Goal: Transaction & Acquisition: Purchase product/service

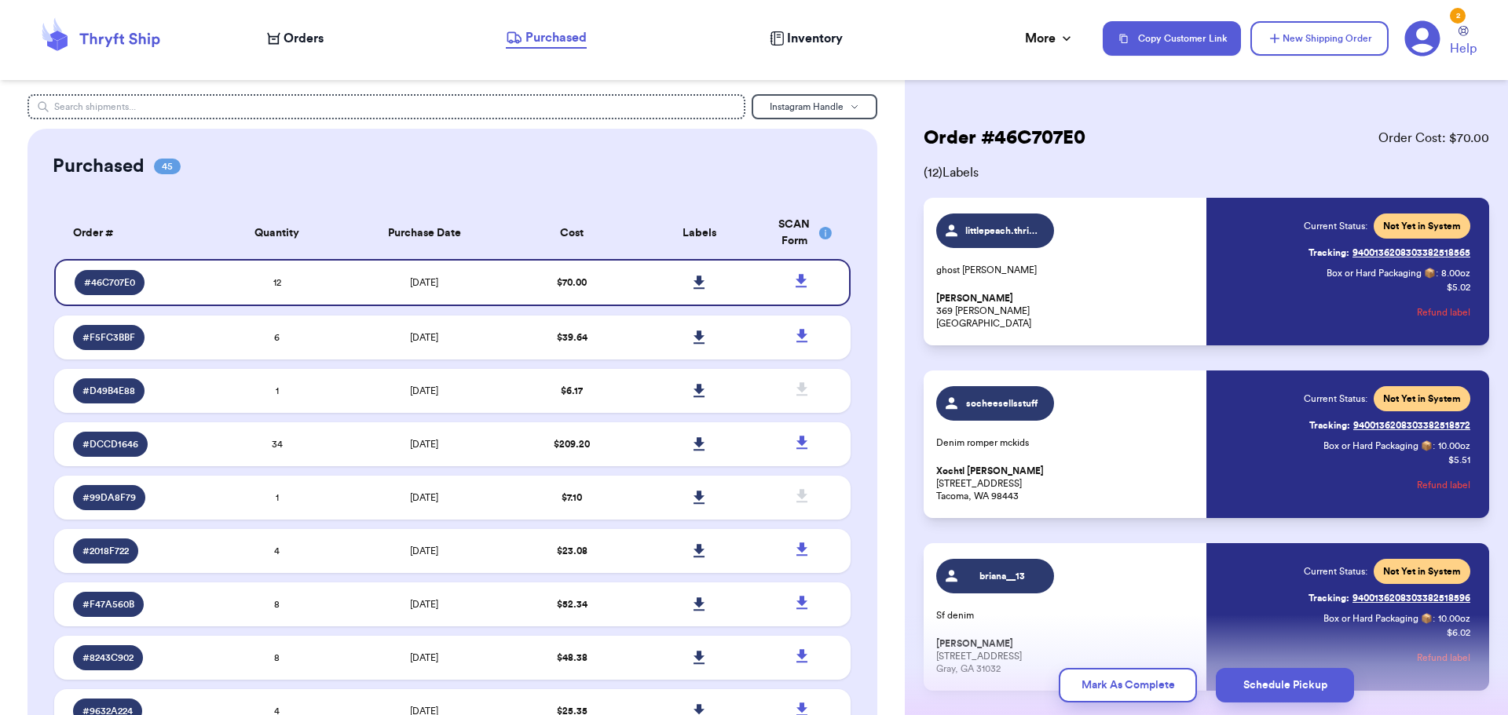
click at [306, 36] on span "Orders" at bounding box center [303, 38] width 40 height 19
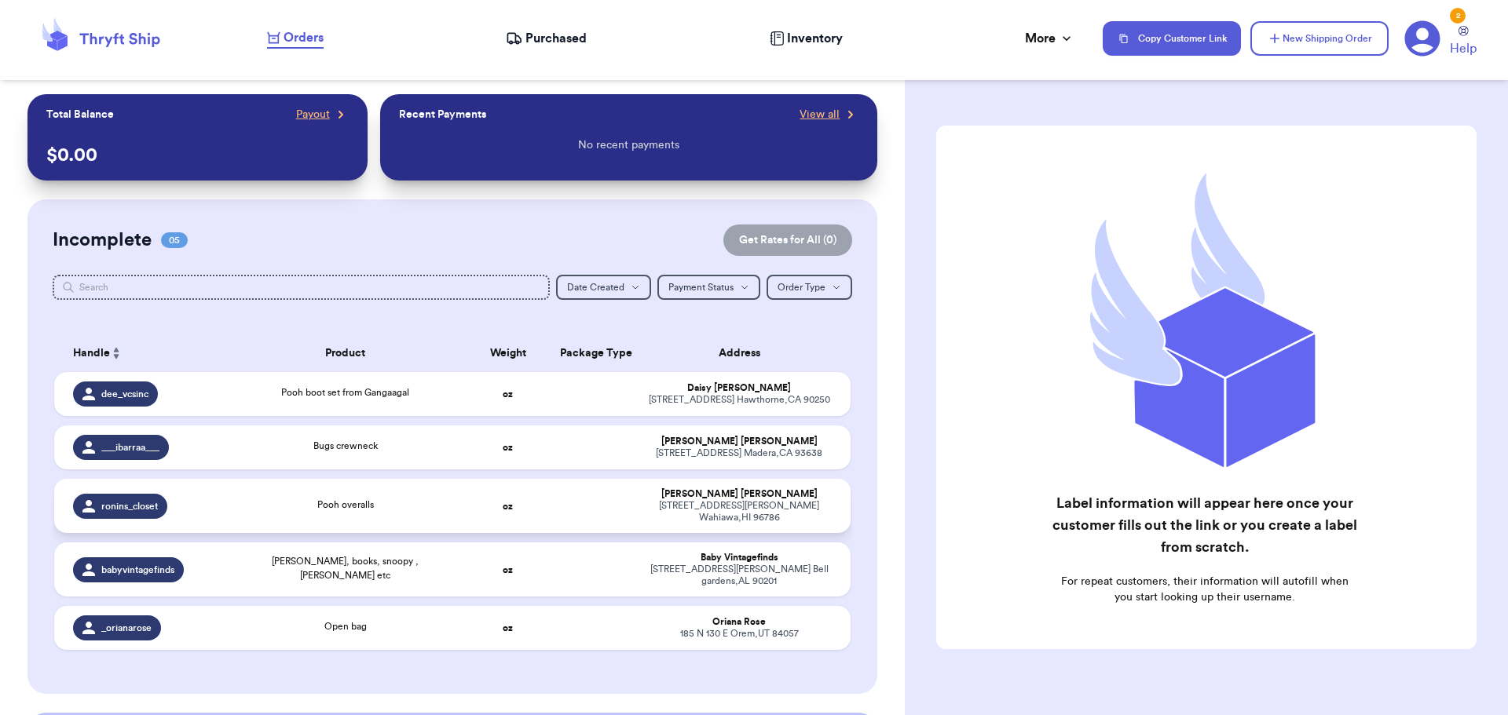
click at [407, 510] on td "Pooh overalls" at bounding box center [345, 506] width 240 height 54
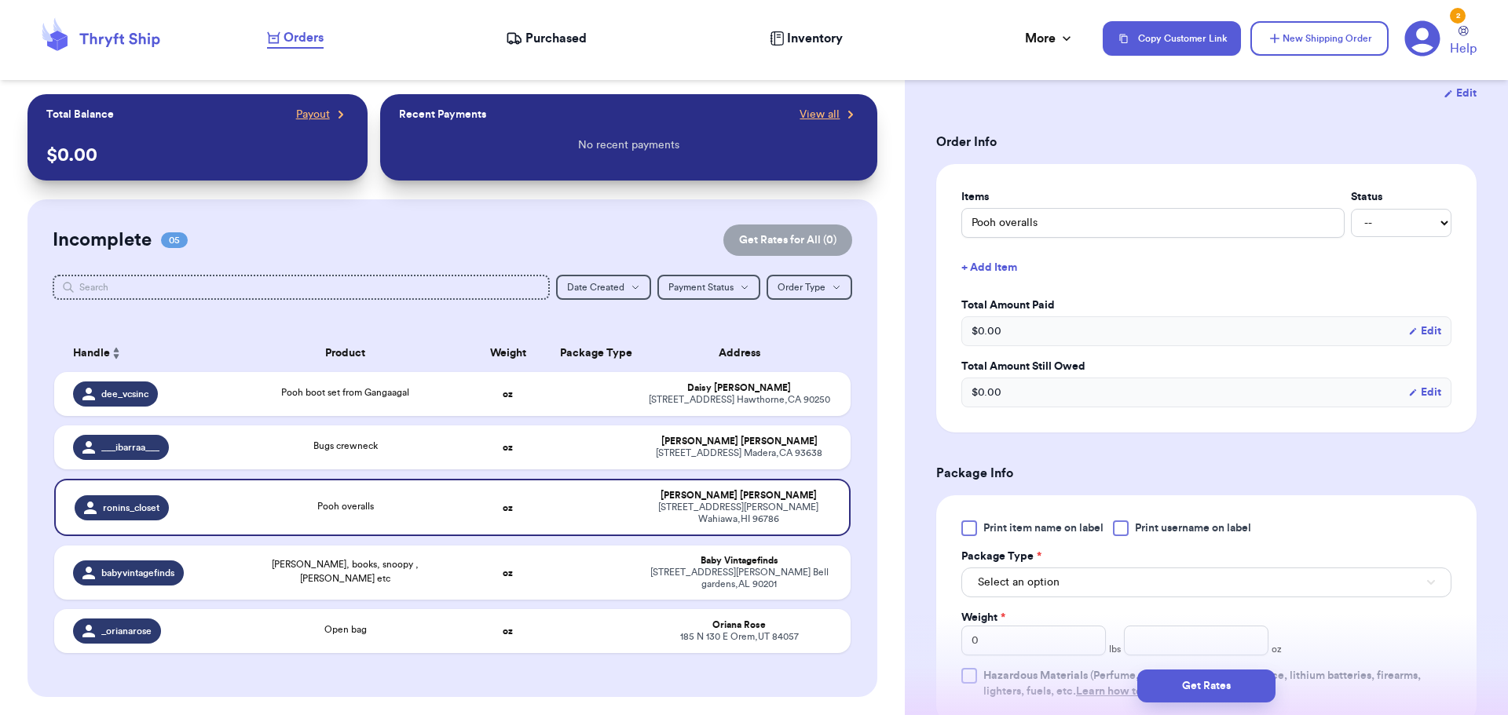
scroll to position [393, 0]
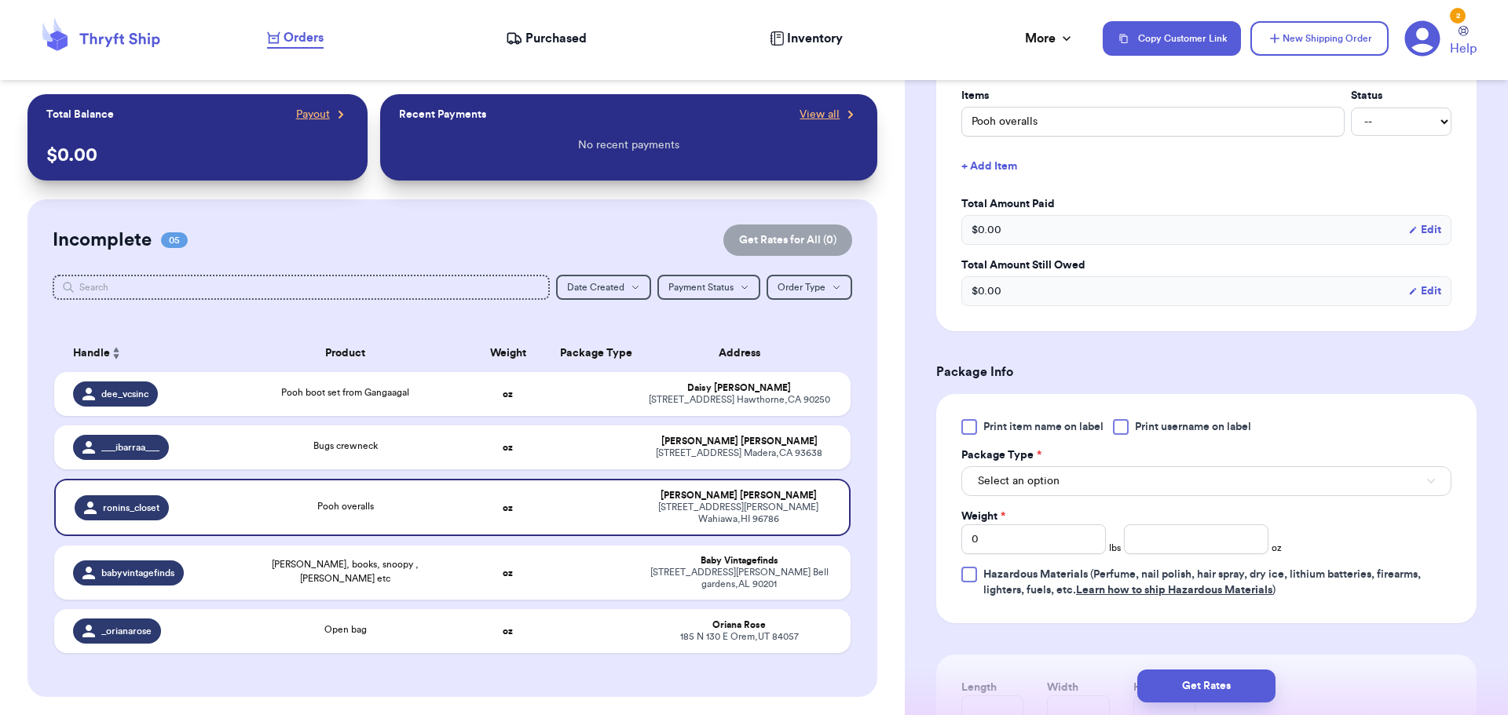
click at [1123, 430] on div at bounding box center [1121, 427] width 16 height 16
click at [0, 0] on input "Print username on label" at bounding box center [0, 0] width 0 height 0
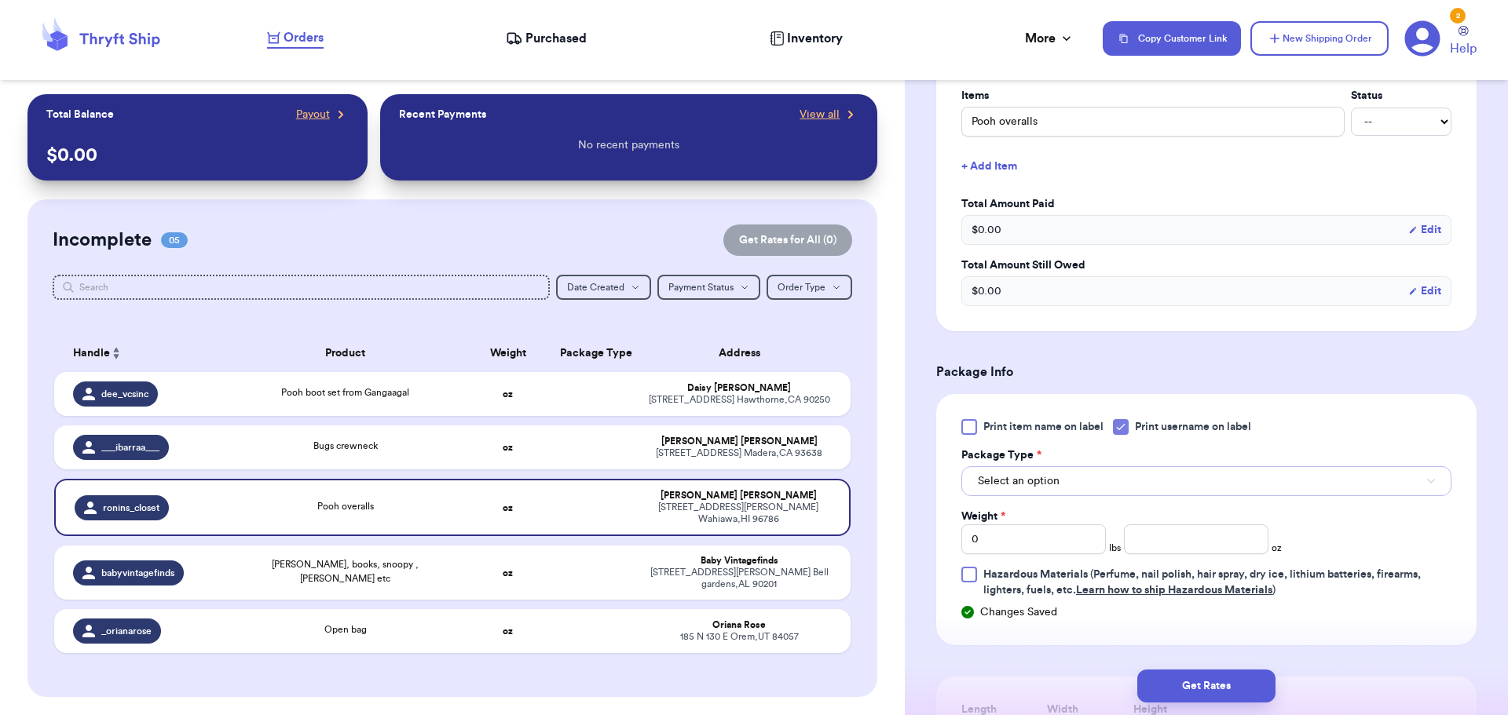
click at [1096, 473] on button "Select an option" at bounding box center [1206, 481] width 490 height 30
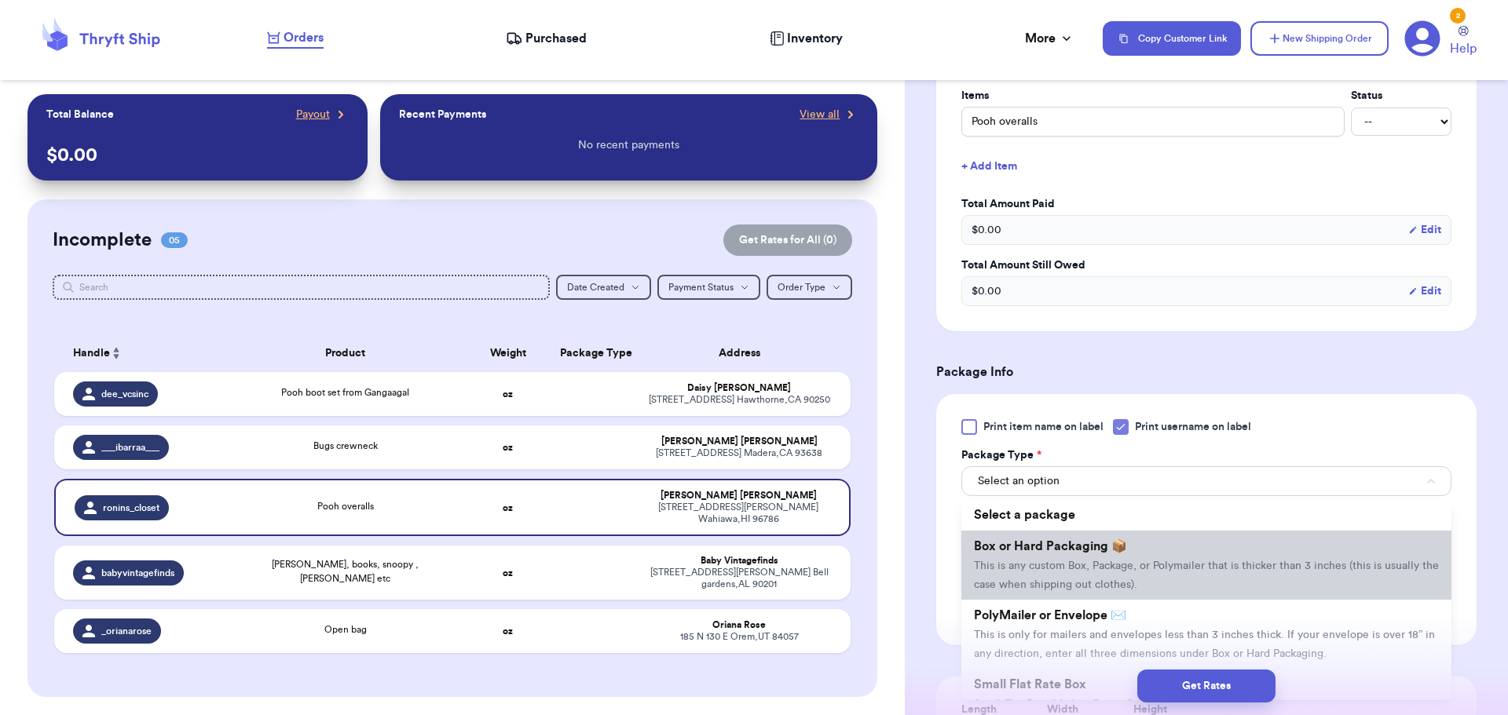
click at [1068, 560] on li "Box or Hard Packaging 📦 This is any custom Box, Package, or Polymailer that is …" at bounding box center [1206, 565] width 490 height 69
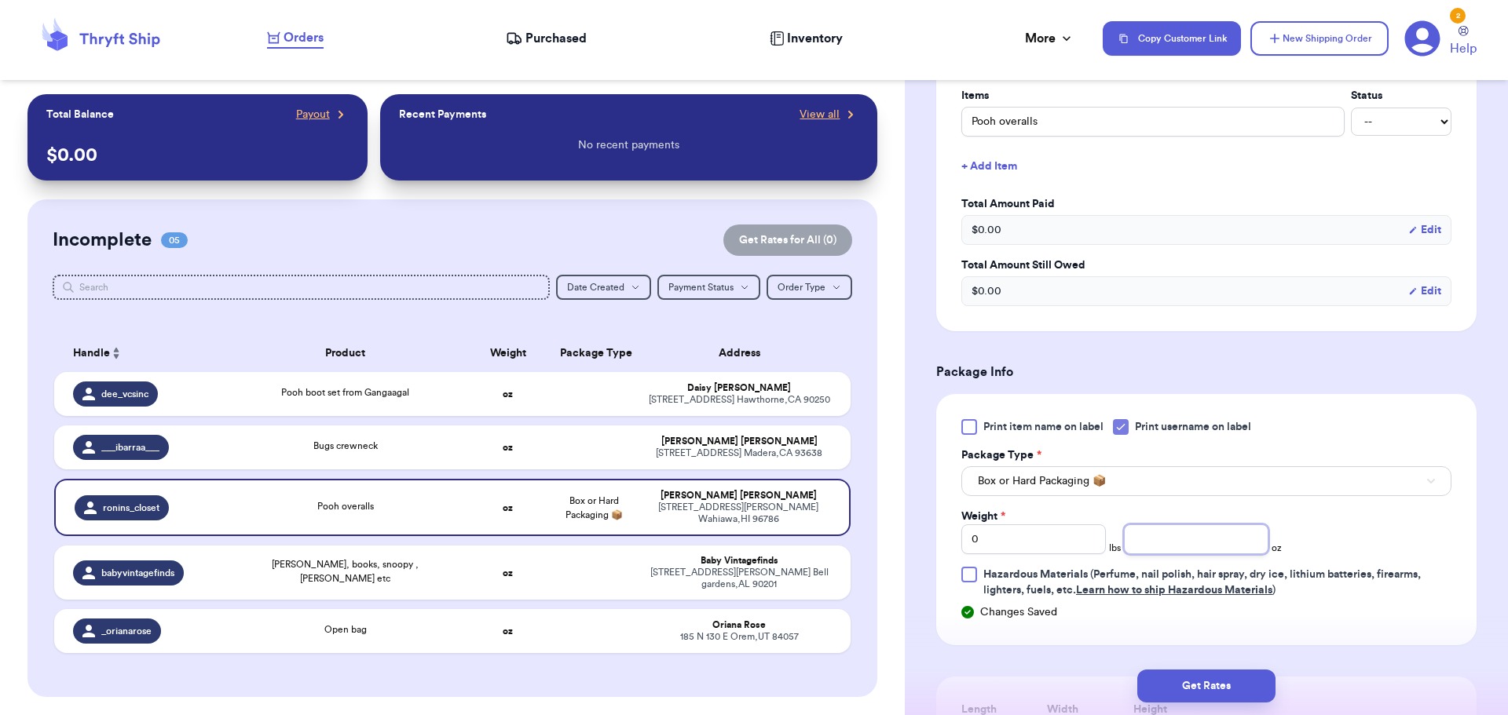
click at [1136, 536] on input "number" at bounding box center [1196, 540] width 144 height 30
type input "12"
click at [1187, 682] on button "Get Rates" at bounding box center [1206, 686] width 138 height 33
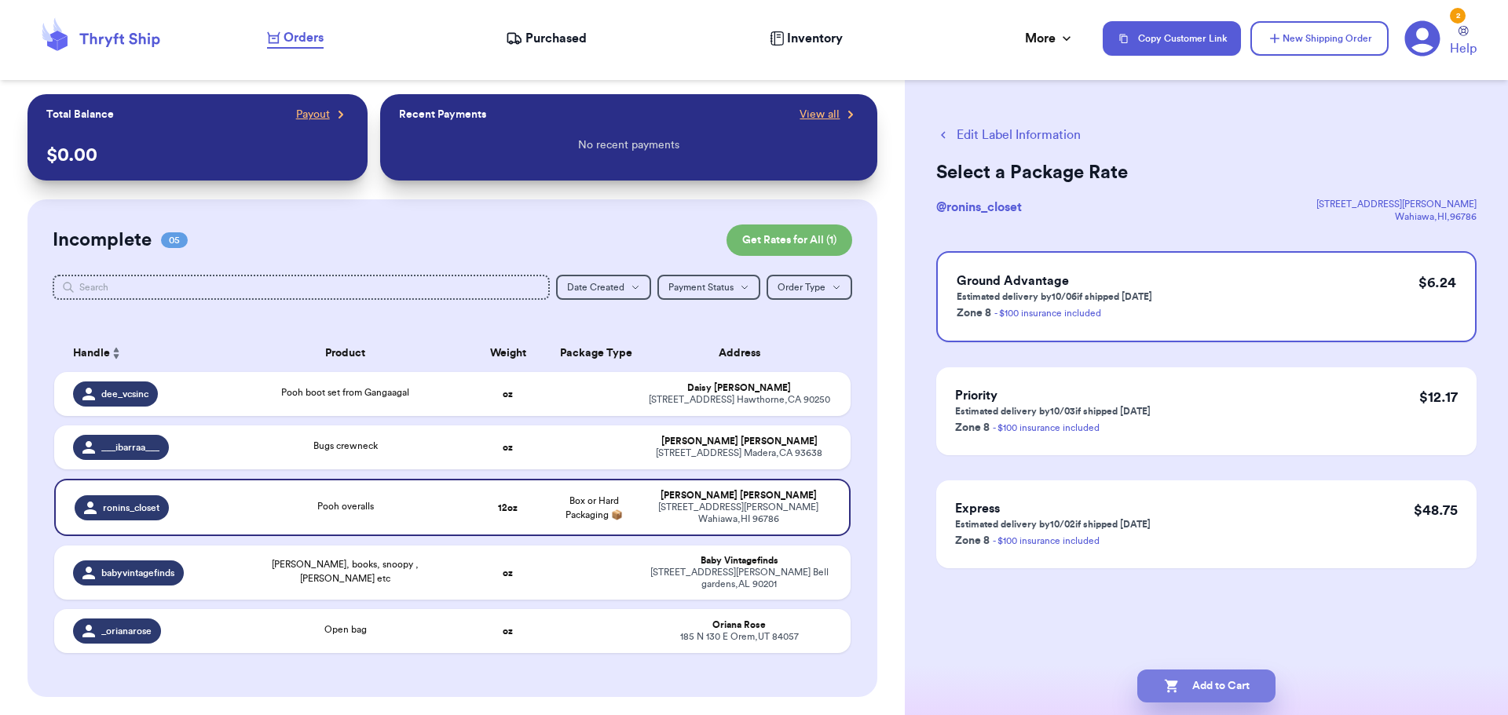
scroll to position [0, 0]
click at [1202, 682] on button "Add to Cart" at bounding box center [1206, 686] width 138 height 33
checkbox input "true"
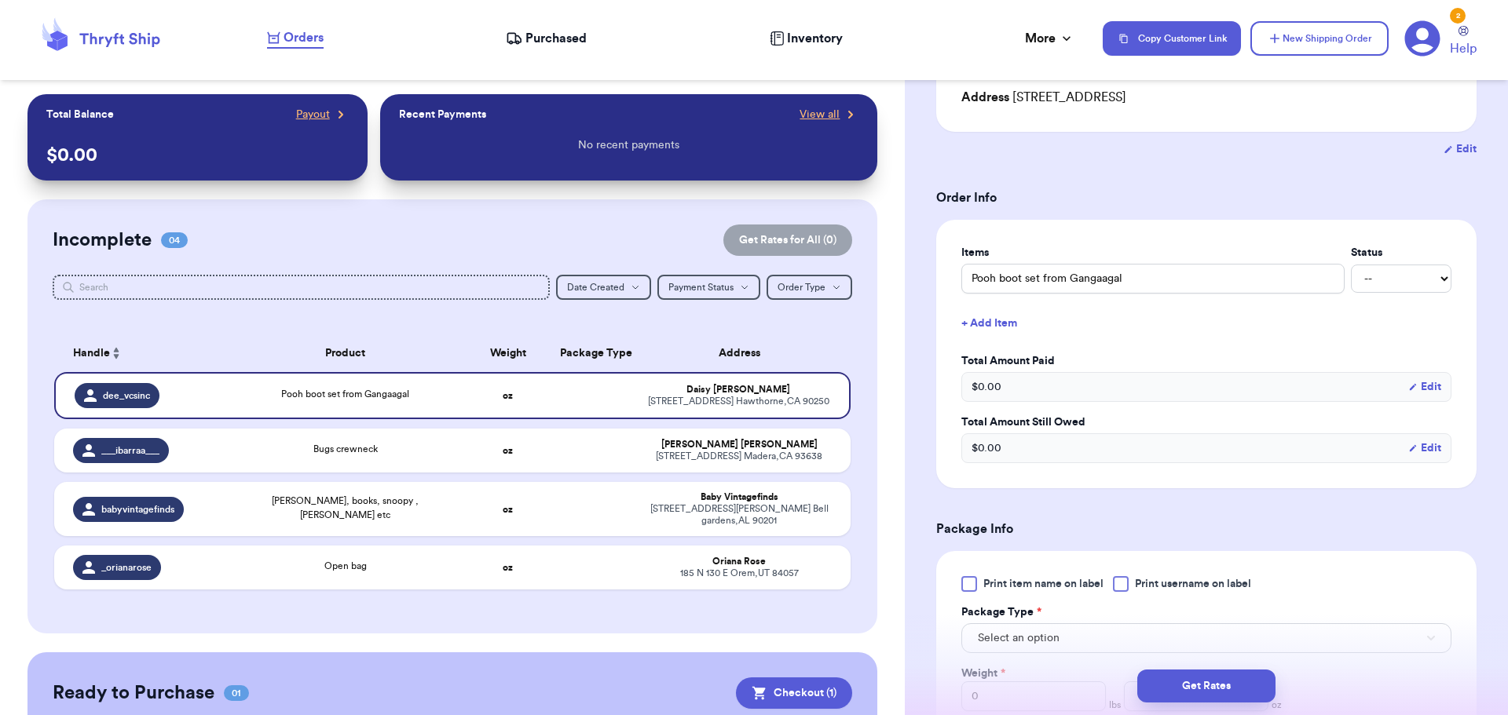
scroll to position [314, 0]
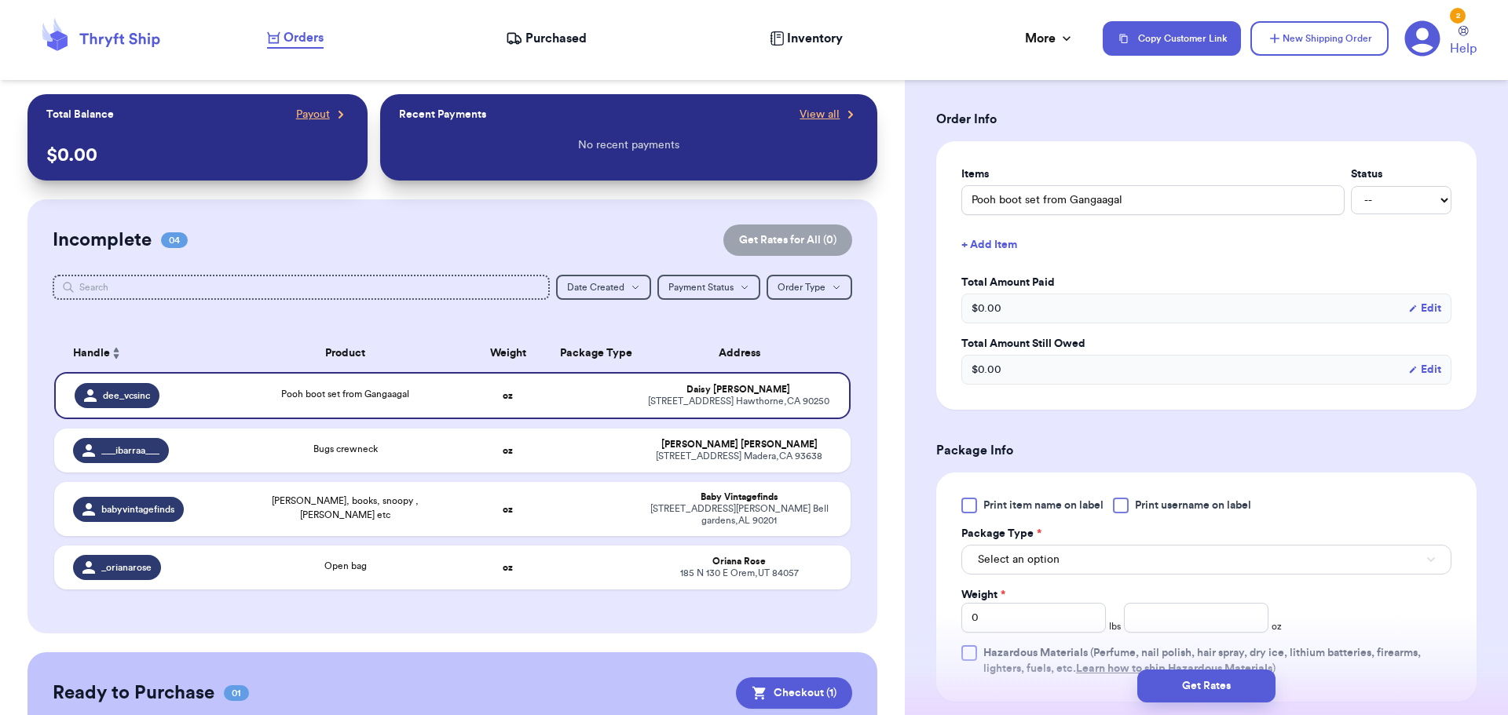
click at [1121, 506] on div at bounding box center [1121, 506] width 16 height 16
click at [0, 0] on input "Print username on label" at bounding box center [0, 0] width 0 height 0
click at [1056, 567] on span "Select an option" at bounding box center [1019, 560] width 82 height 16
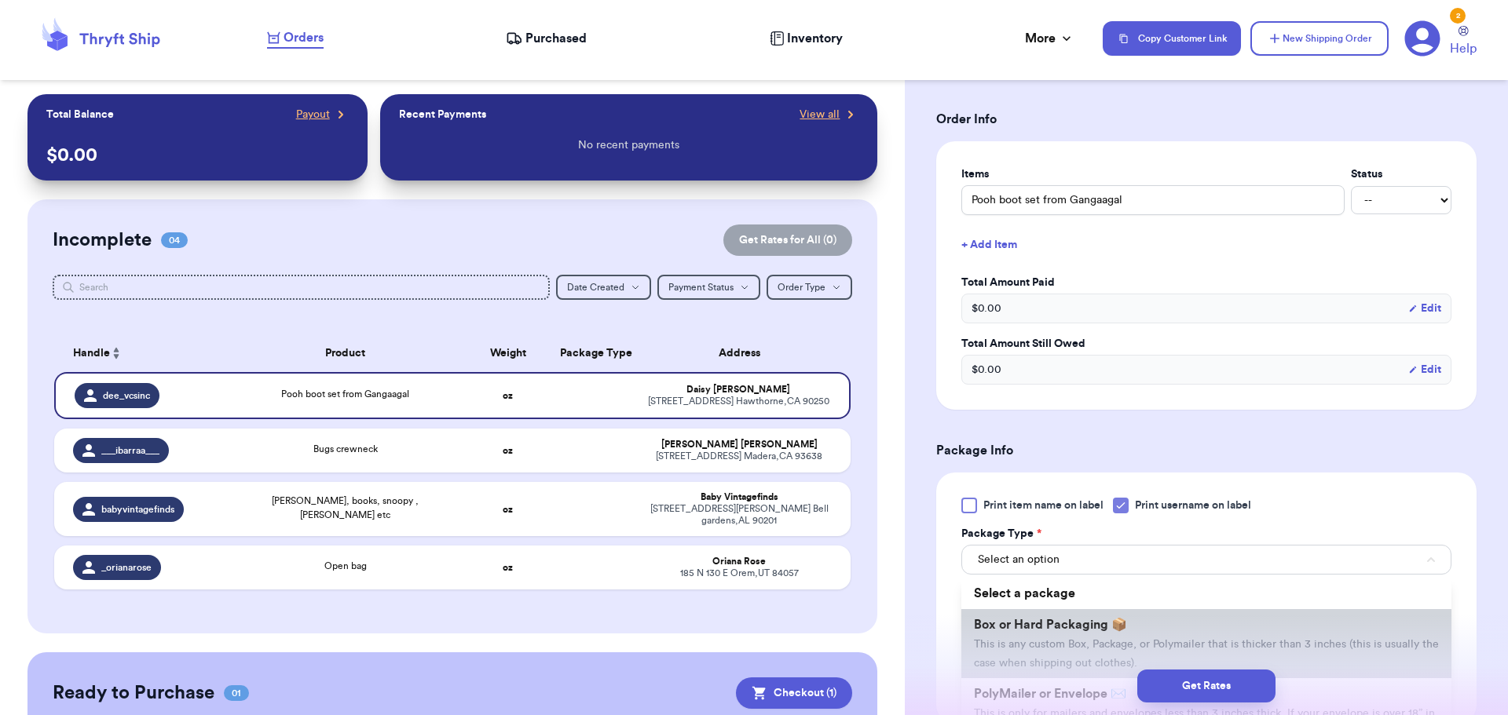
click at [1048, 615] on li "Box or Hard Packaging 📦 This is any custom Box, Package, or Polymailer that is …" at bounding box center [1206, 643] width 490 height 69
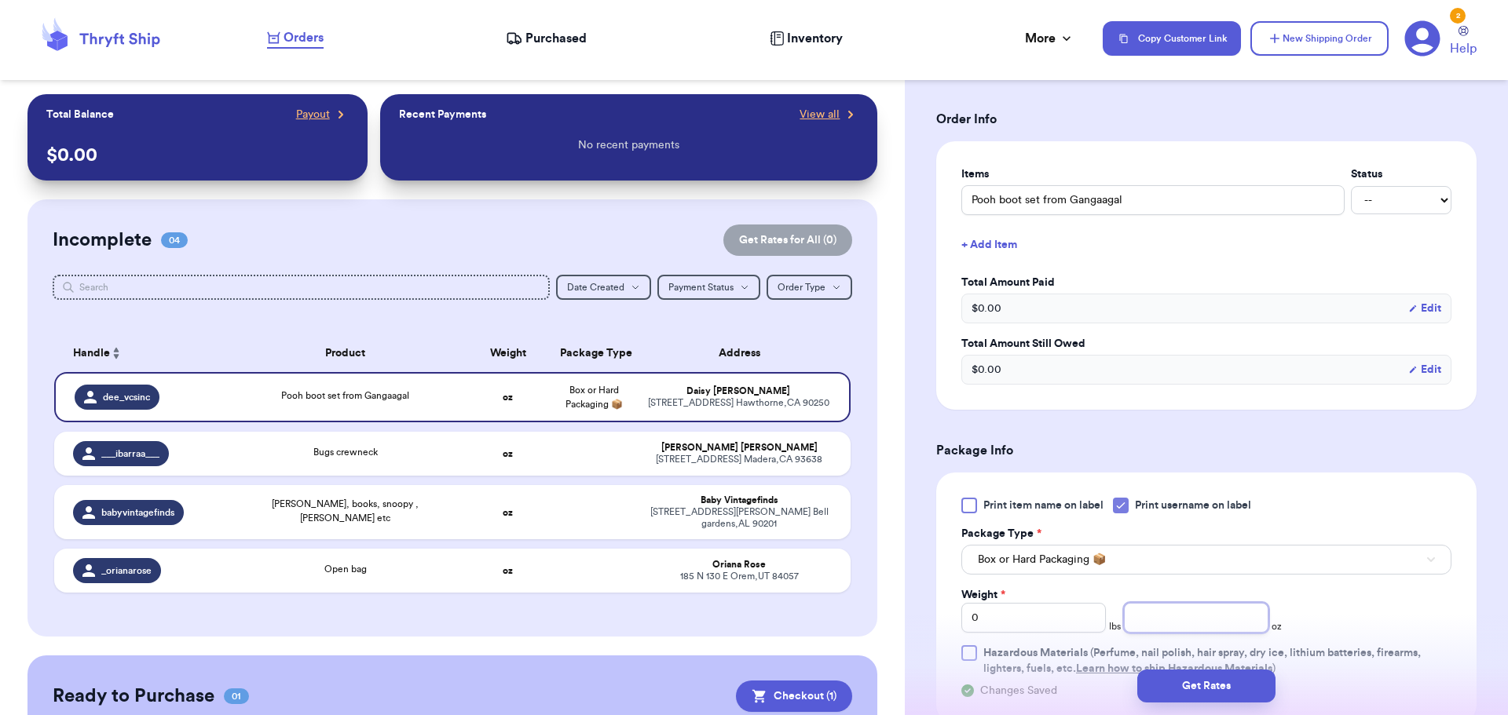
click at [1164, 619] on input "number" at bounding box center [1196, 618] width 144 height 30
type input "12"
click at [1198, 695] on button "Get Rates" at bounding box center [1206, 686] width 138 height 33
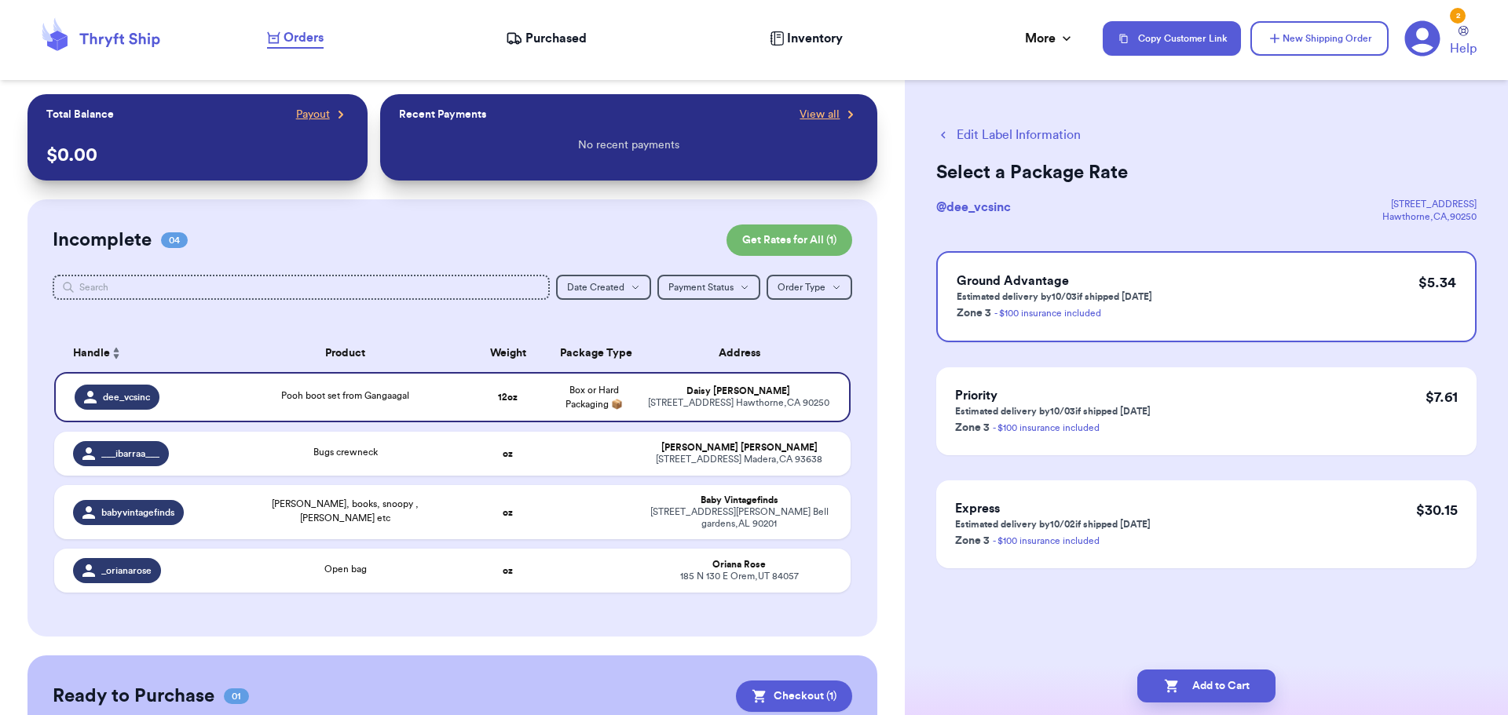
scroll to position [0, 0]
click at [1201, 689] on button "Add to Cart" at bounding box center [1206, 686] width 138 height 33
checkbox input "true"
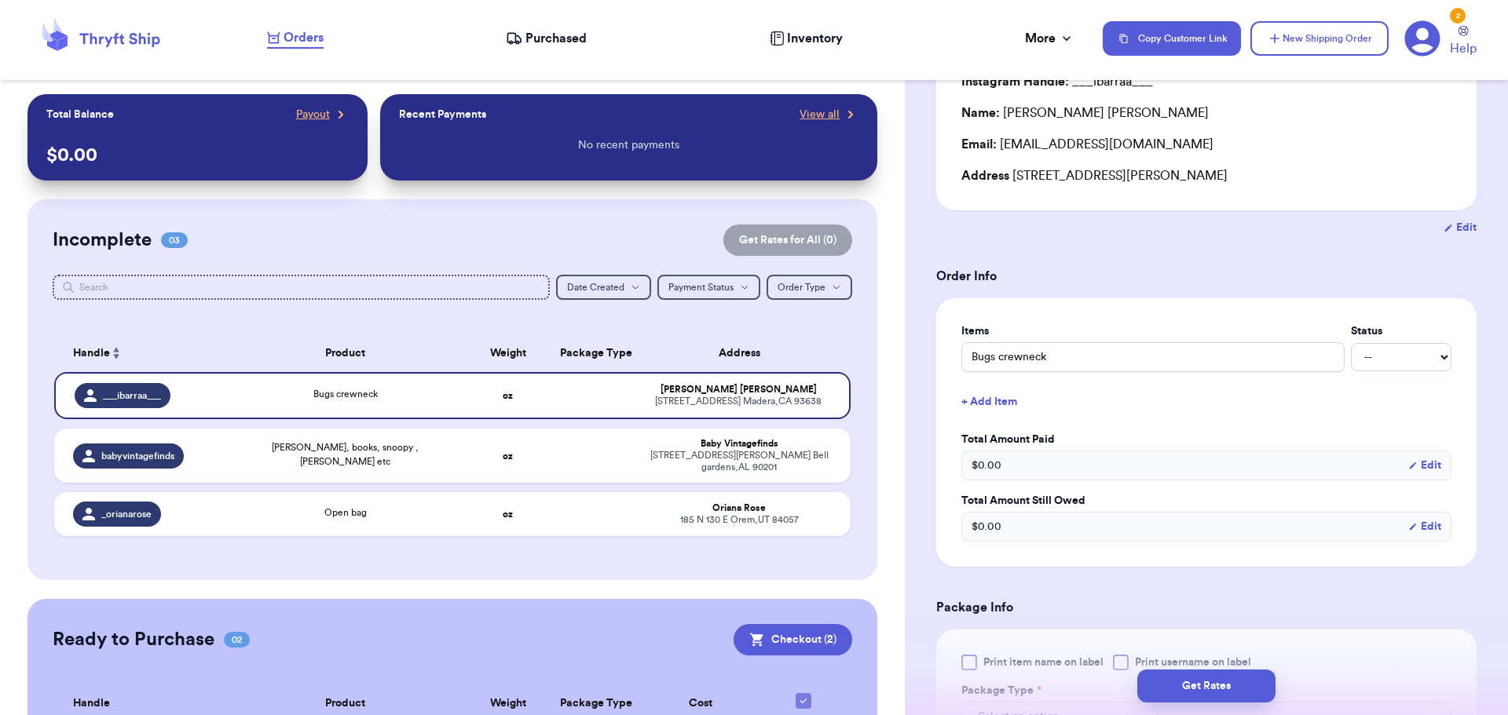
scroll to position [393, 0]
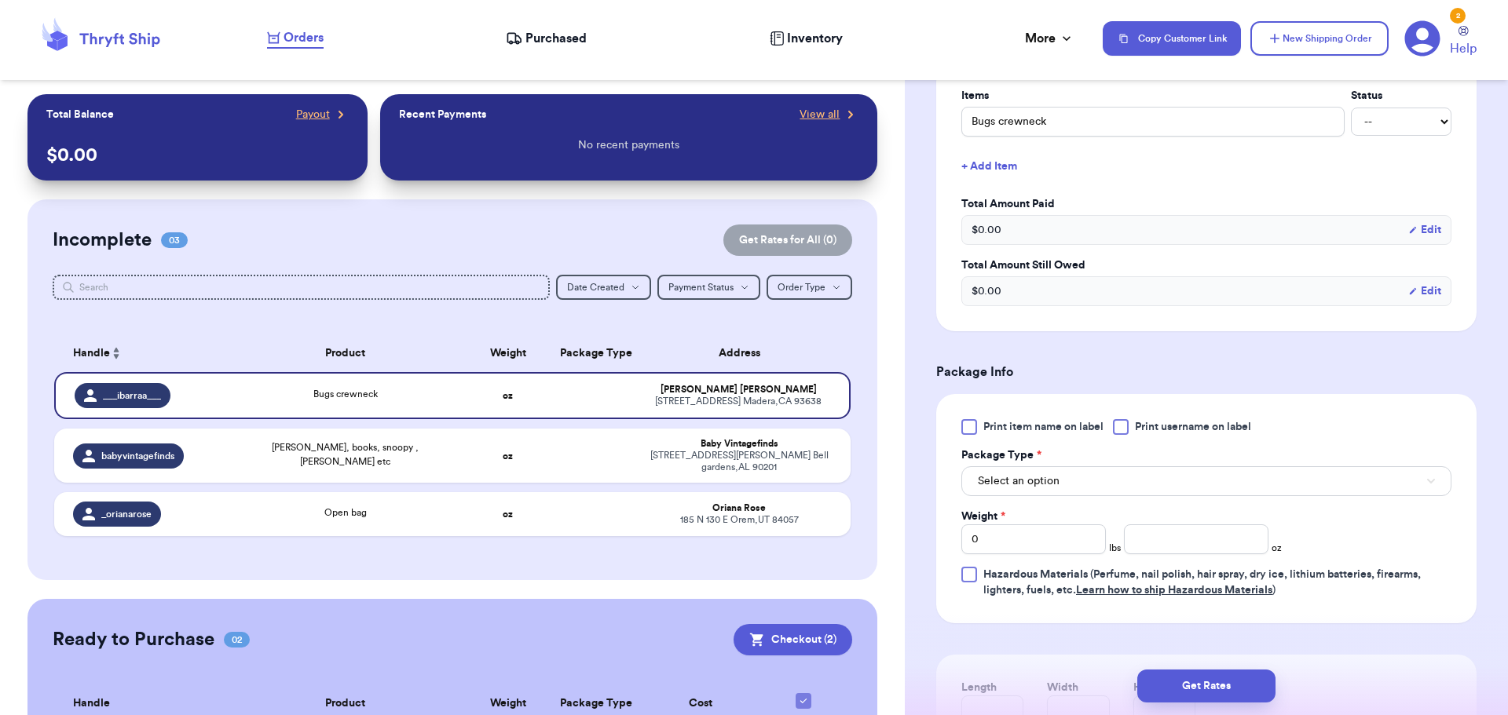
click at [1126, 429] on div at bounding box center [1121, 427] width 16 height 16
click at [0, 0] on input "Print username on label" at bounding box center [0, 0] width 0 height 0
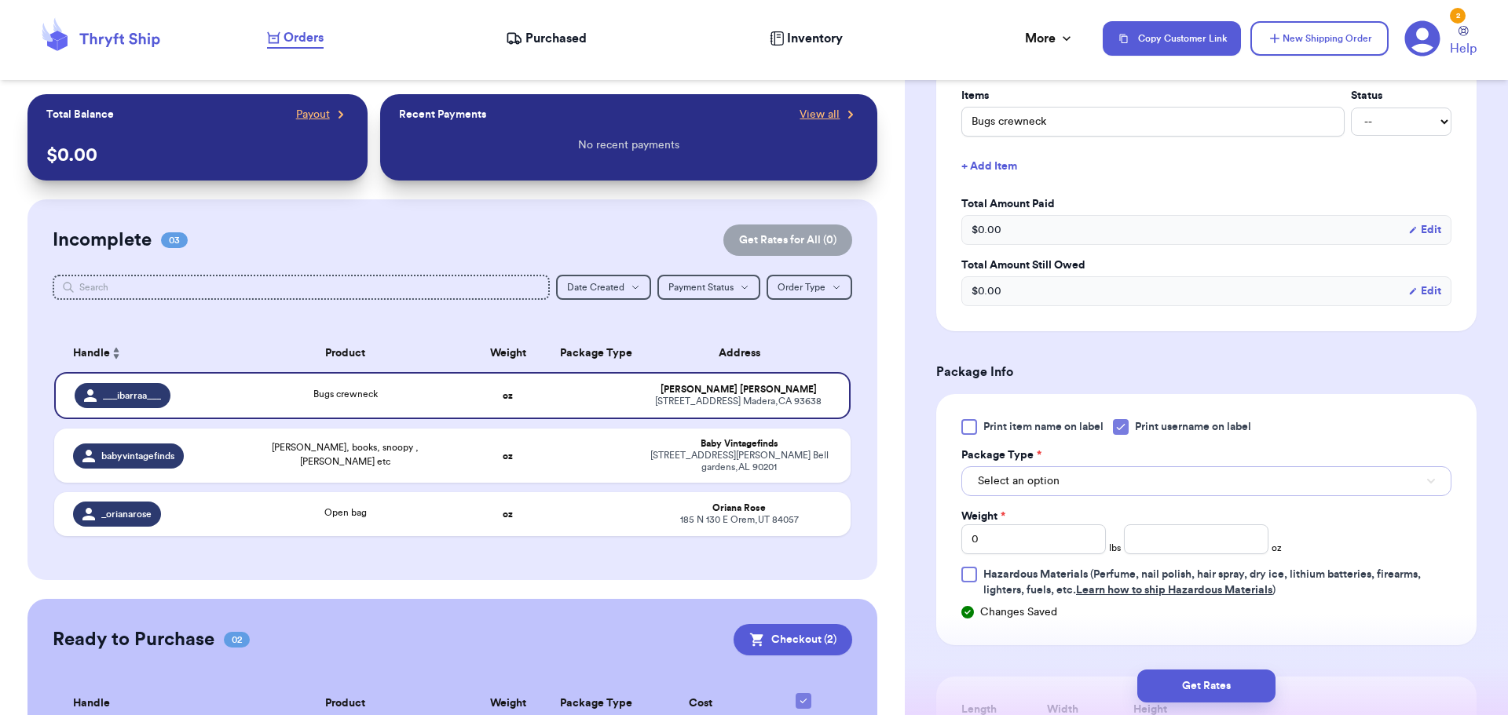
click at [1117, 474] on button "Select an option" at bounding box center [1206, 481] width 490 height 30
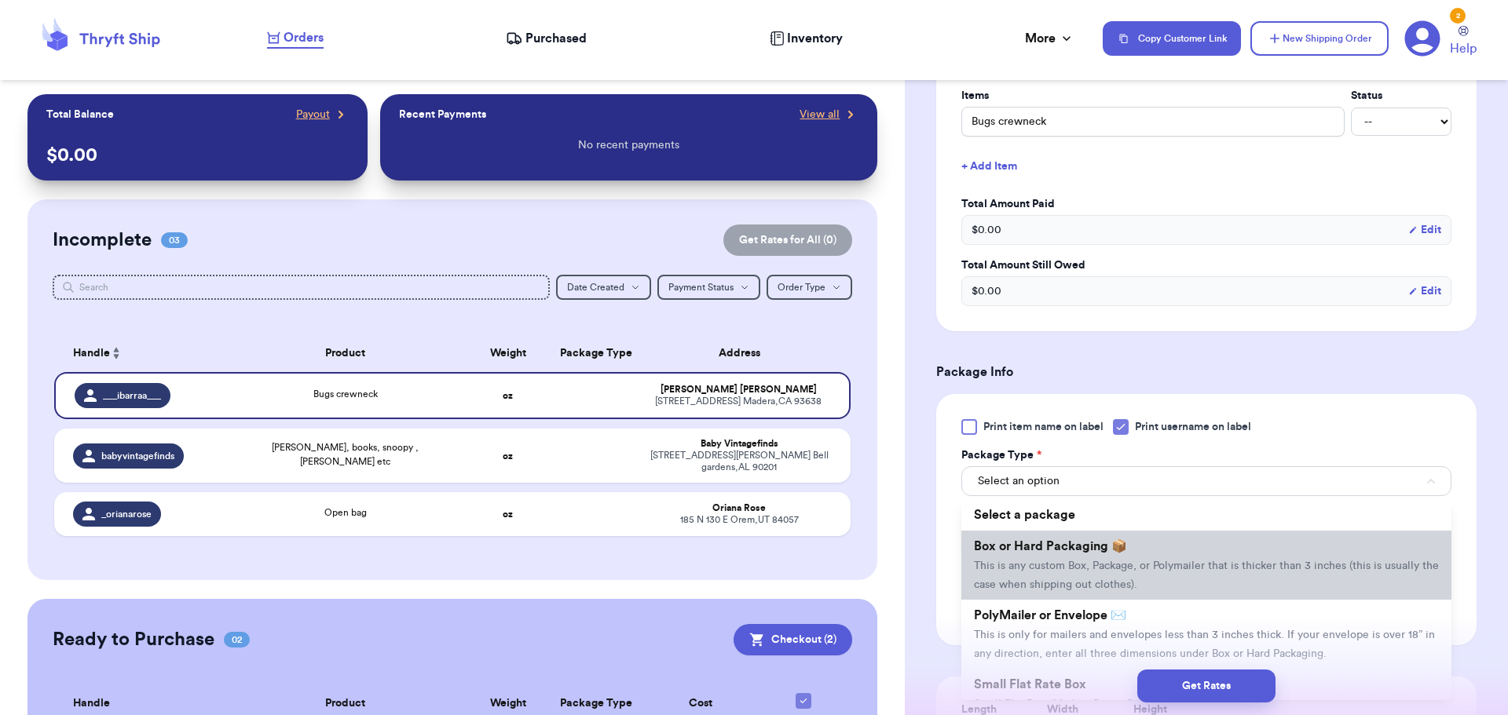
click at [1104, 547] on span "Box or Hard Packaging 📦" at bounding box center [1050, 546] width 153 height 13
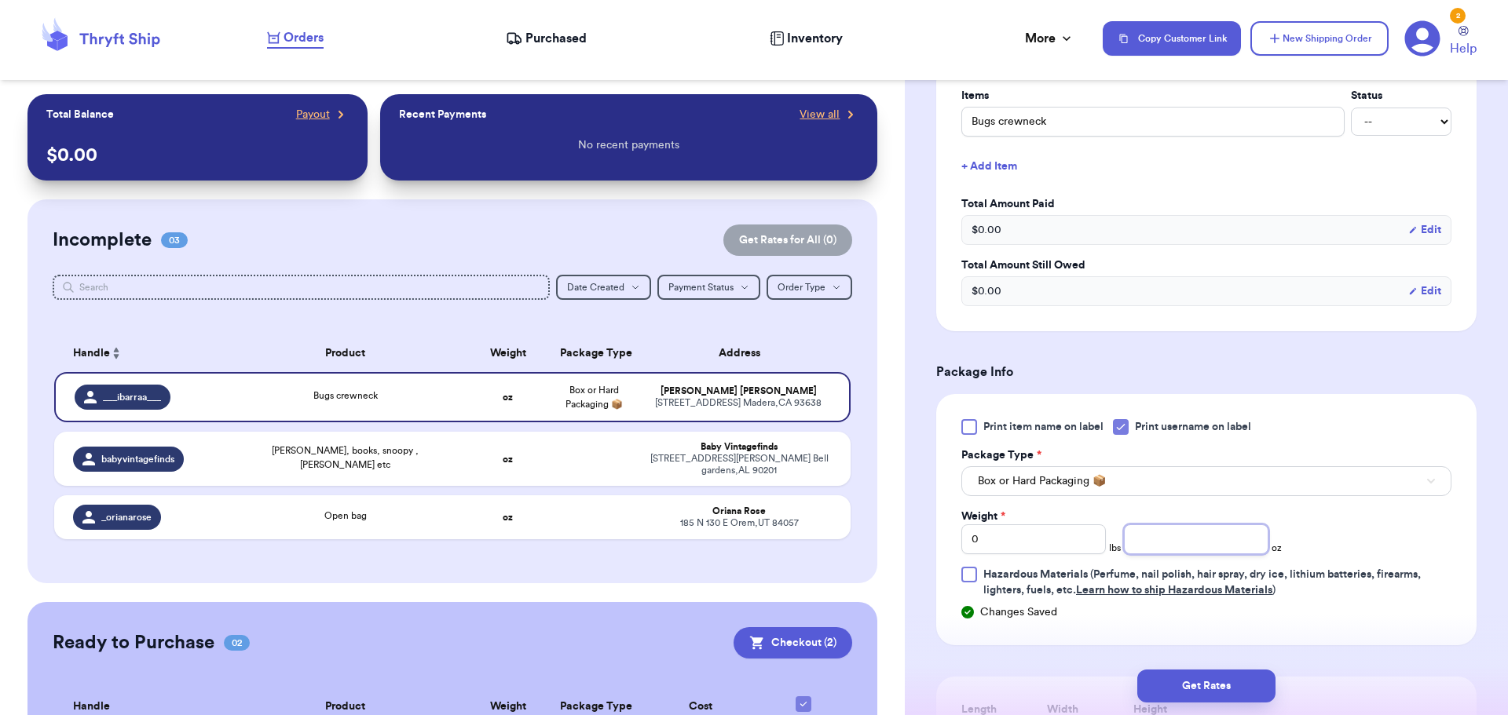
click at [1157, 539] on input "number" at bounding box center [1196, 540] width 144 height 30
type input "12"
click at [1189, 688] on button "Get Rates" at bounding box center [1206, 686] width 138 height 33
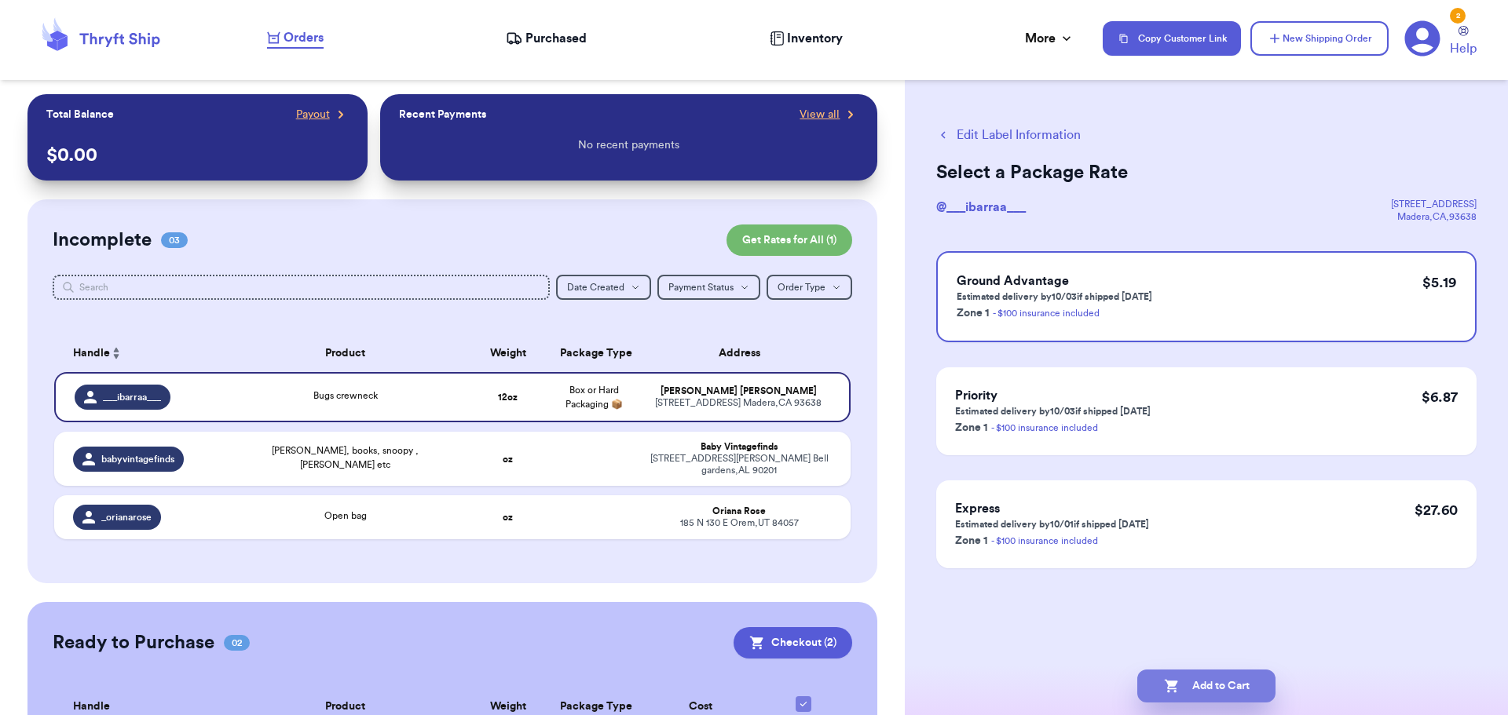
click at [1182, 674] on button "Add to Cart" at bounding box center [1206, 686] width 138 height 33
checkbox input "true"
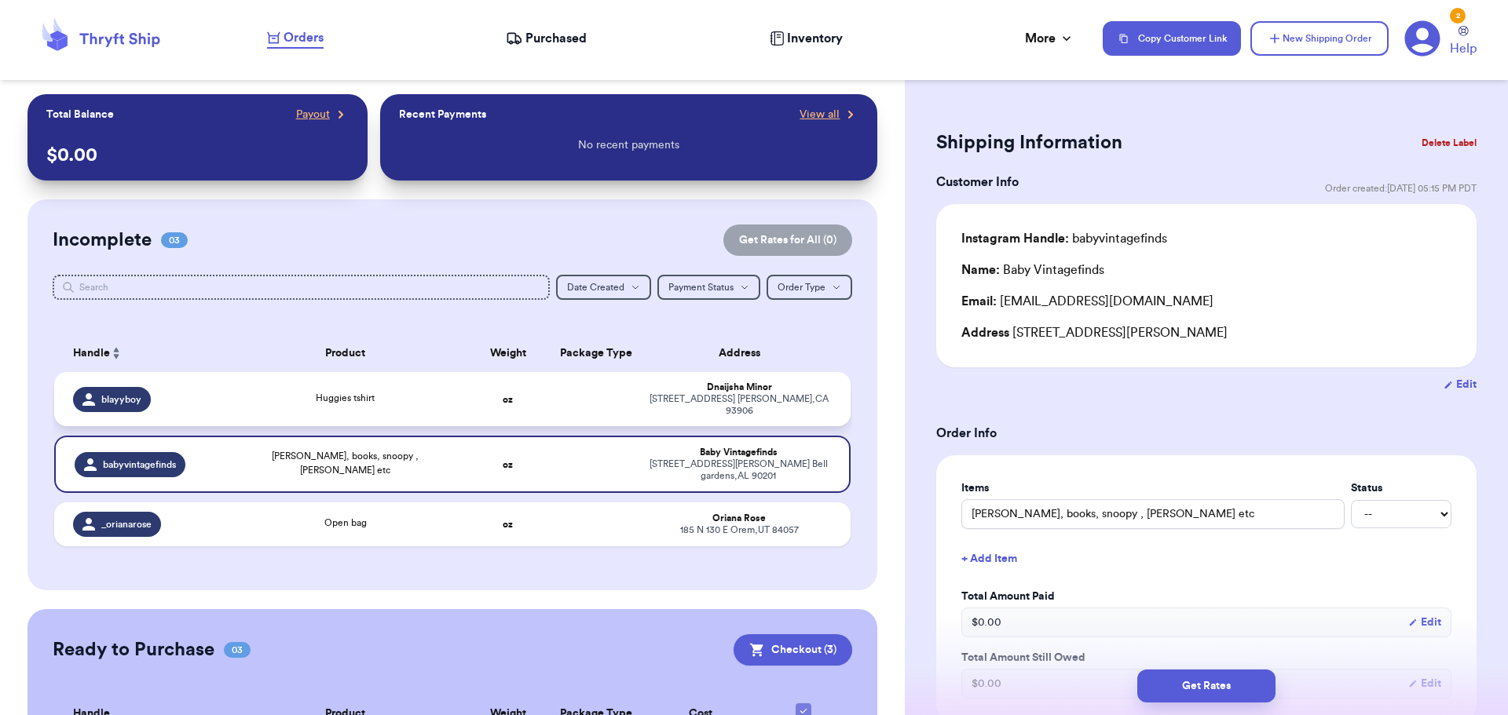
click at [624, 395] on td at bounding box center [593, 399] width 86 height 54
type input "Huggies tshirt"
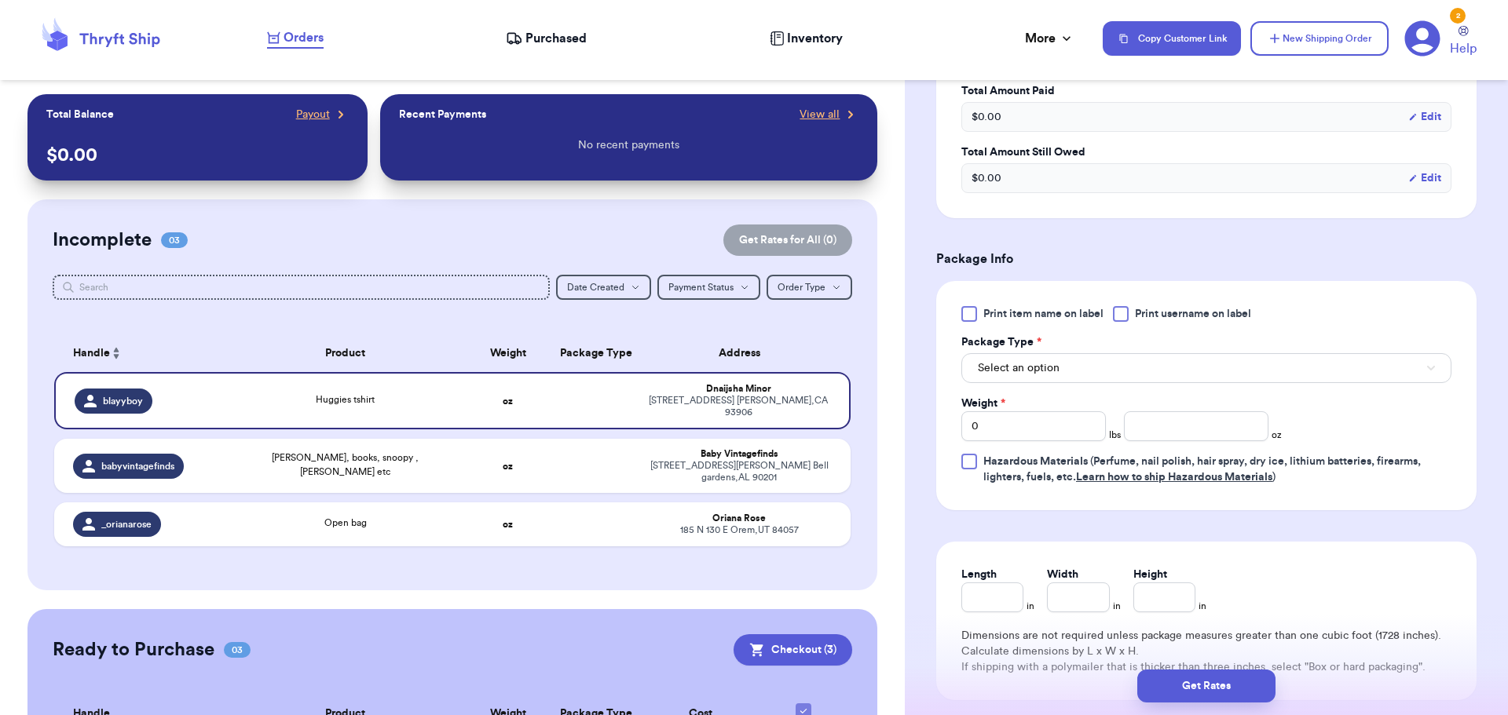
scroll to position [550, 0]
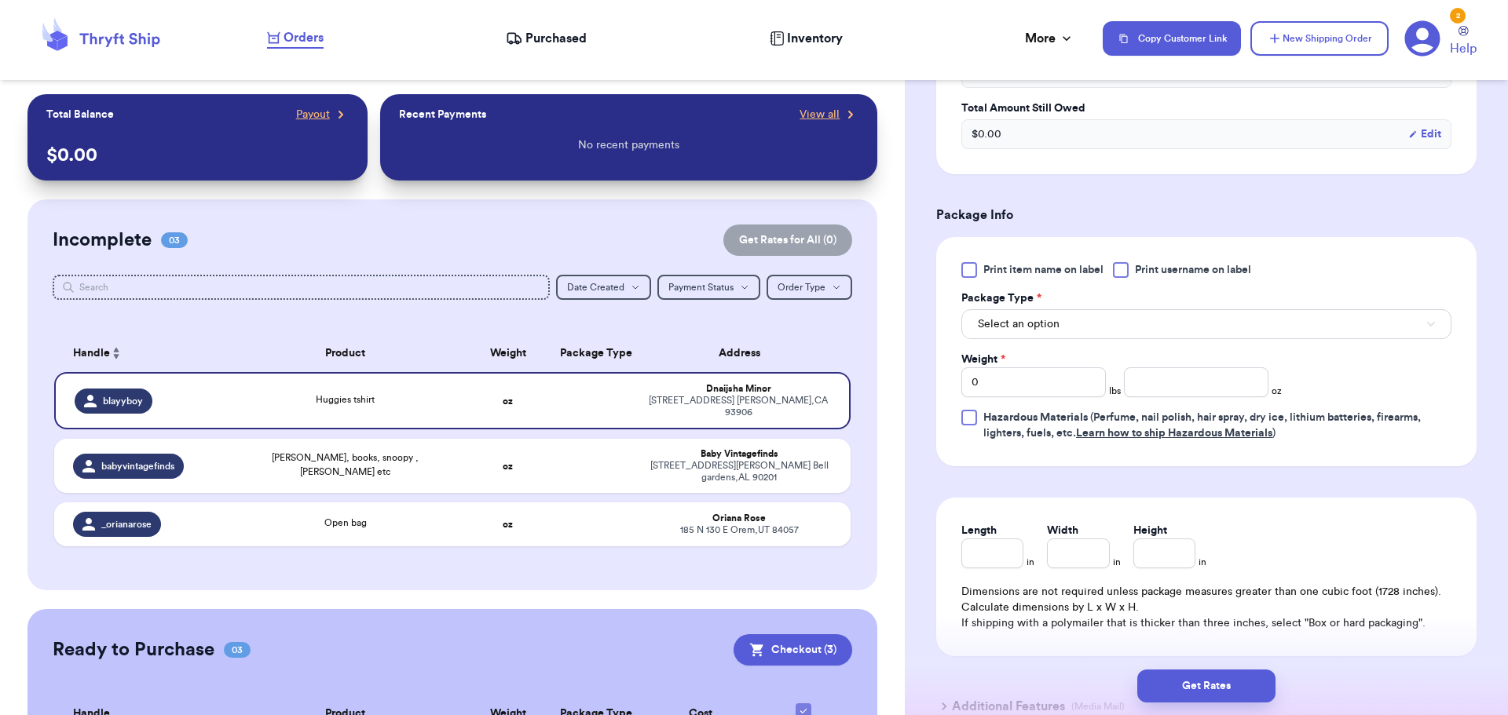
drag, startPoint x: 1121, startPoint y: 269, endPoint x: 1104, endPoint y: 300, distance: 35.2
click at [1119, 269] on div at bounding box center [1121, 270] width 16 height 16
click at [0, 0] on input "Print username on label" at bounding box center [0, 0] width 0 height 0
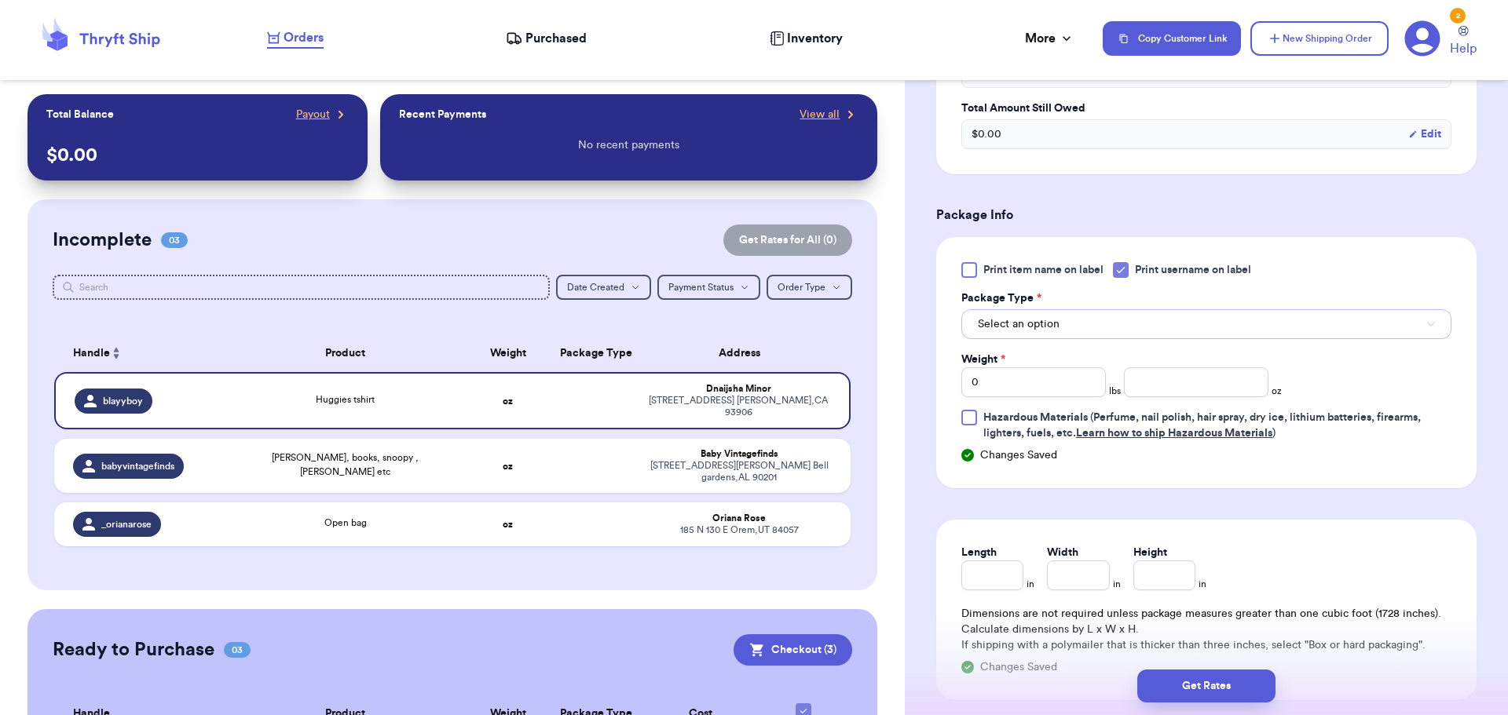
click at [1092, 331] on button "Select an option" at bounding box center [1206, 324] width 490 height 30
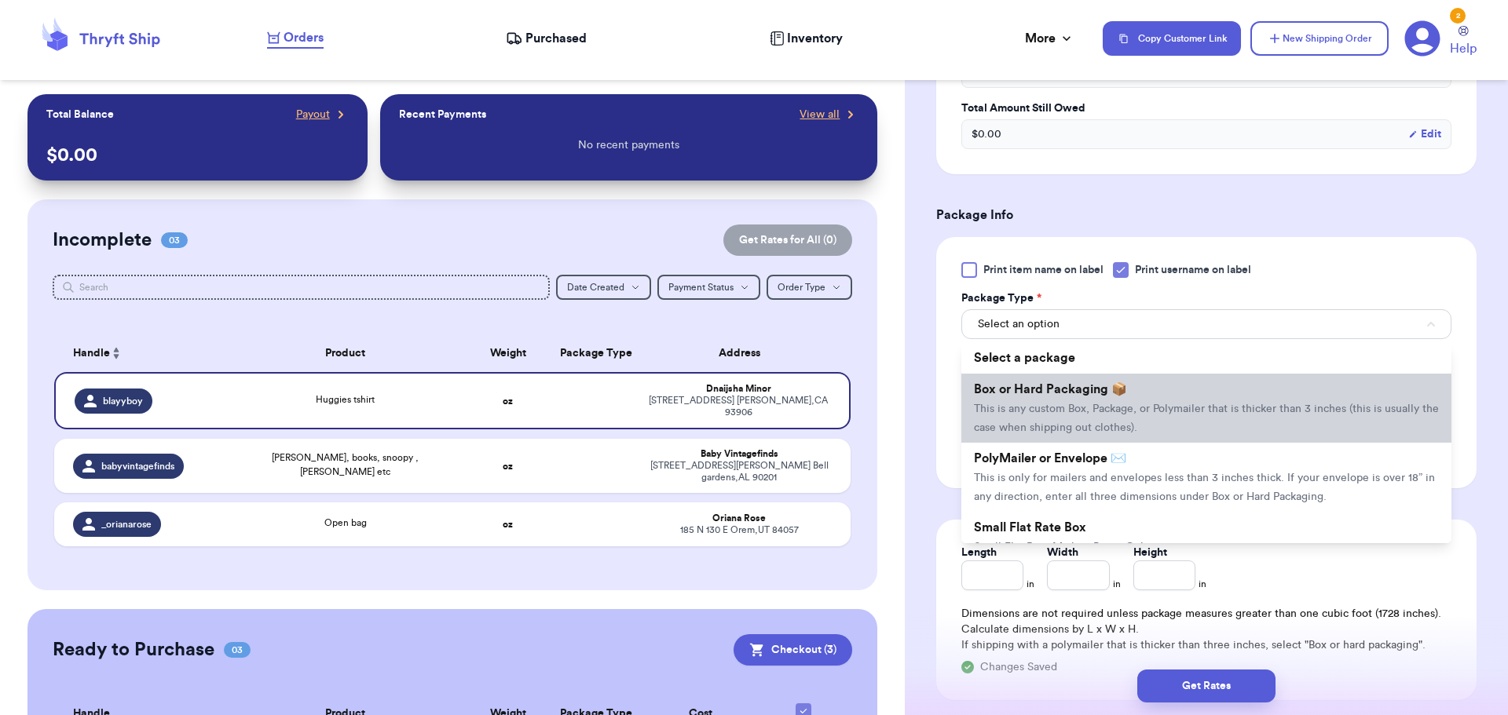
click at [1097, 401] on li "Box or Hard Packaging 📦 This is any custom Box, Package, or Polymailer that is …" at bounding box center [1206, 408] width 490 height 69
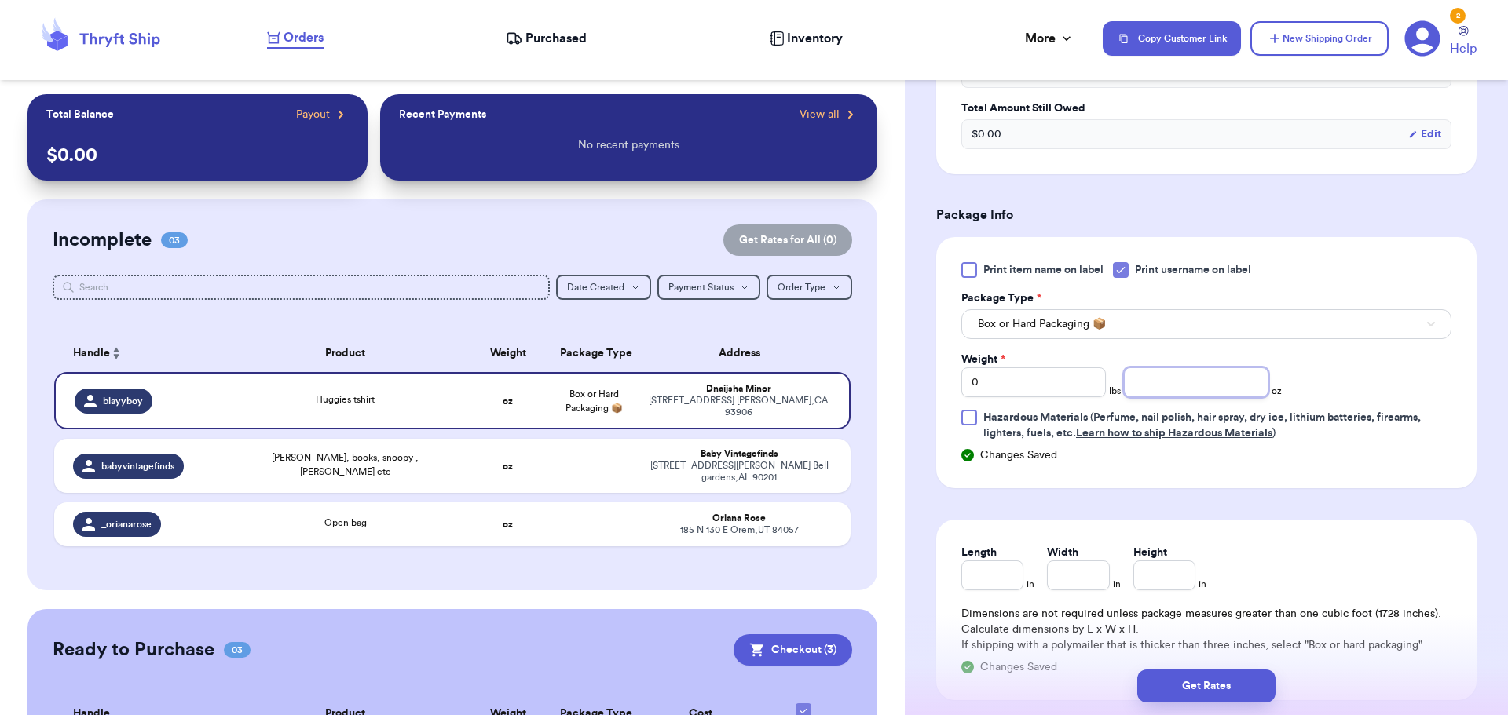
click at [1202, 380] on input "number" at bounding box center [1196, 383] width 144 height 30
type input "8"
click at [1190, 675] on button "Get Rates" at bounding box center [1206, 686] width 138 height 33
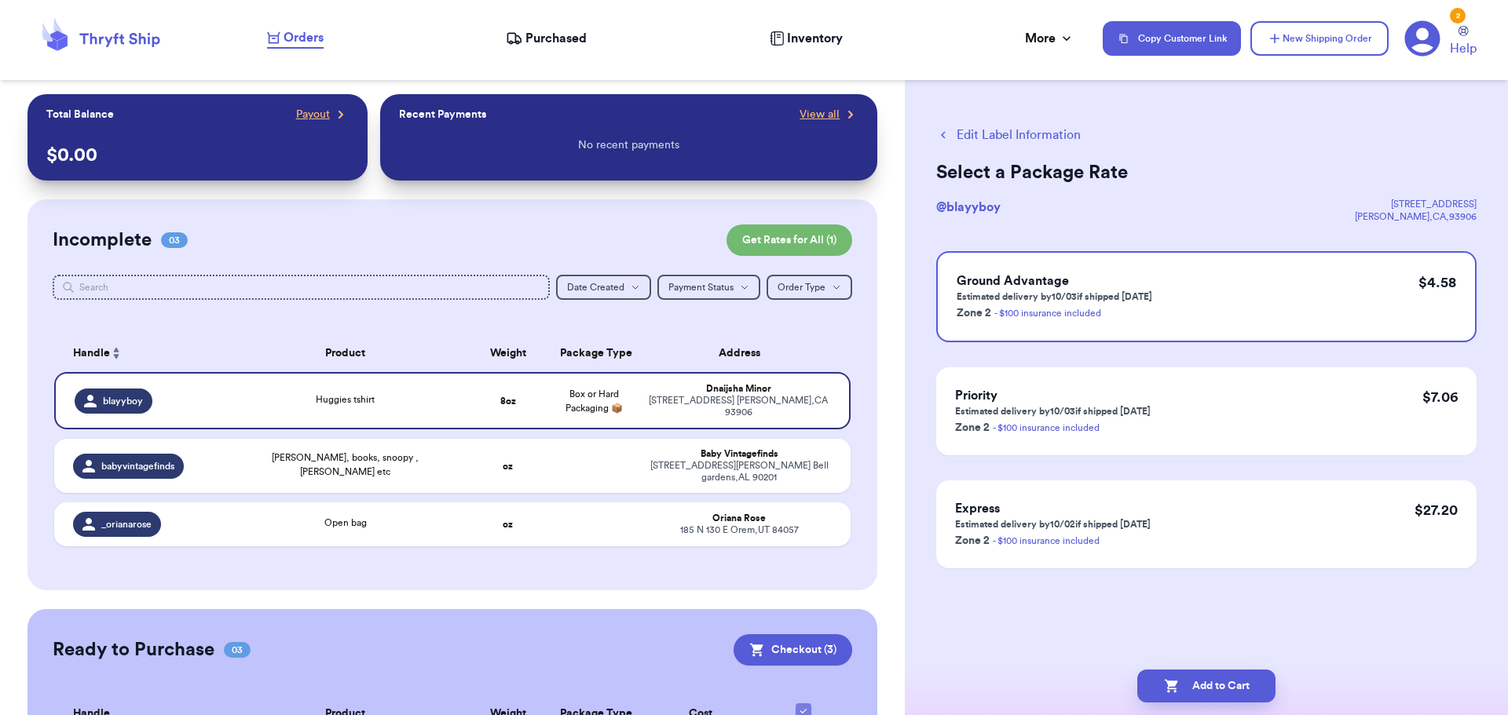
scroll to position [0, 0]
click at [1205, 688] on button "Add to Cart" at bounding box center [1206, 686] width 138 height 33
checkbox input "true"
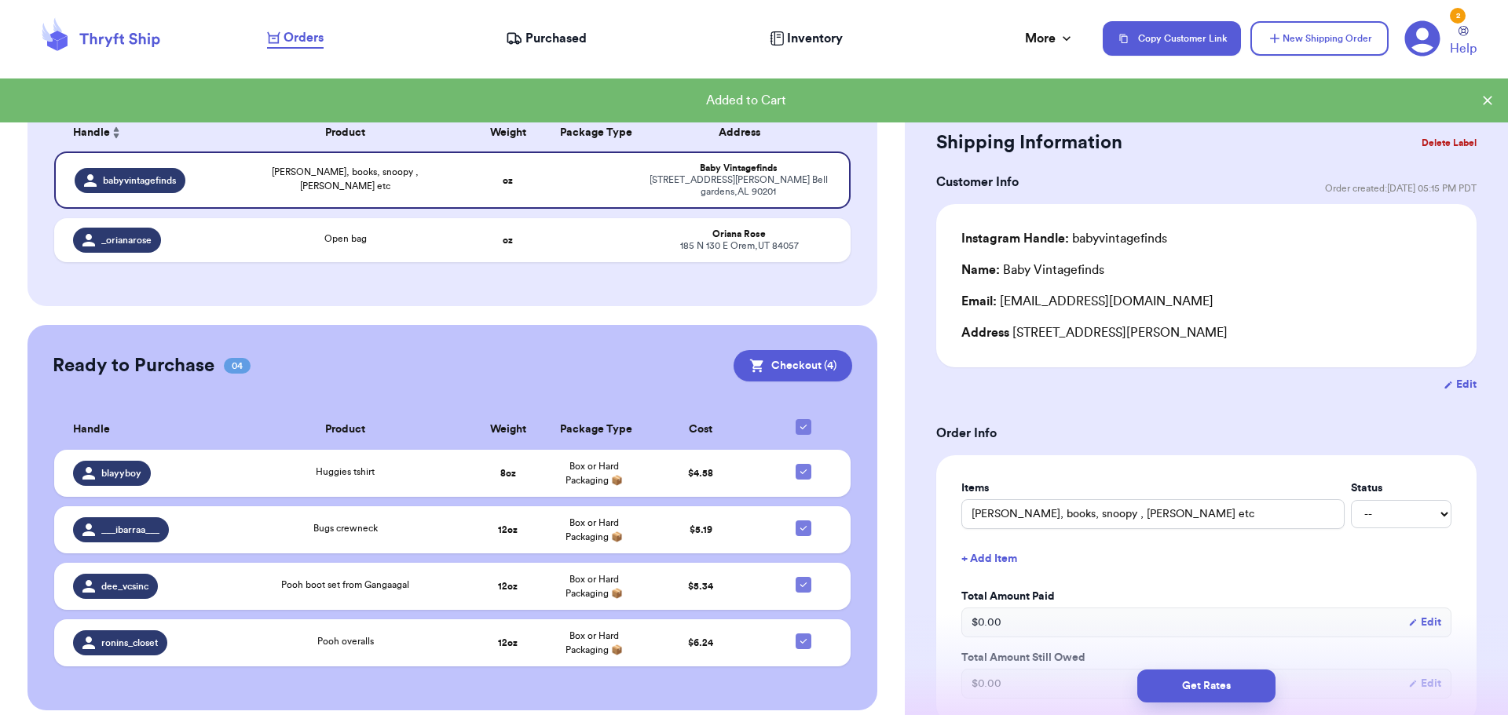
scroll to position [225, 0]
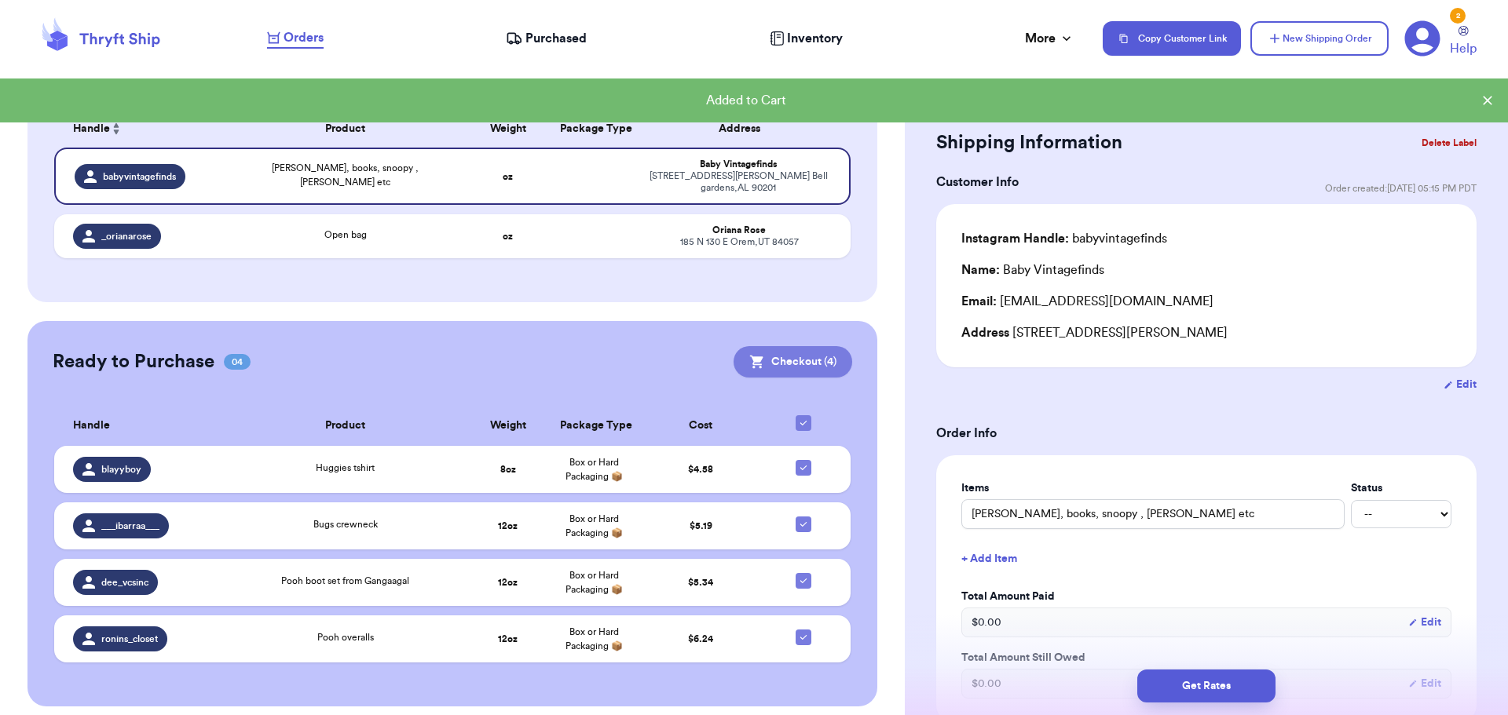
click at [775, 356] on button "Checkout ( 4 )" at bounding box center [792, 361] width 119 height 31
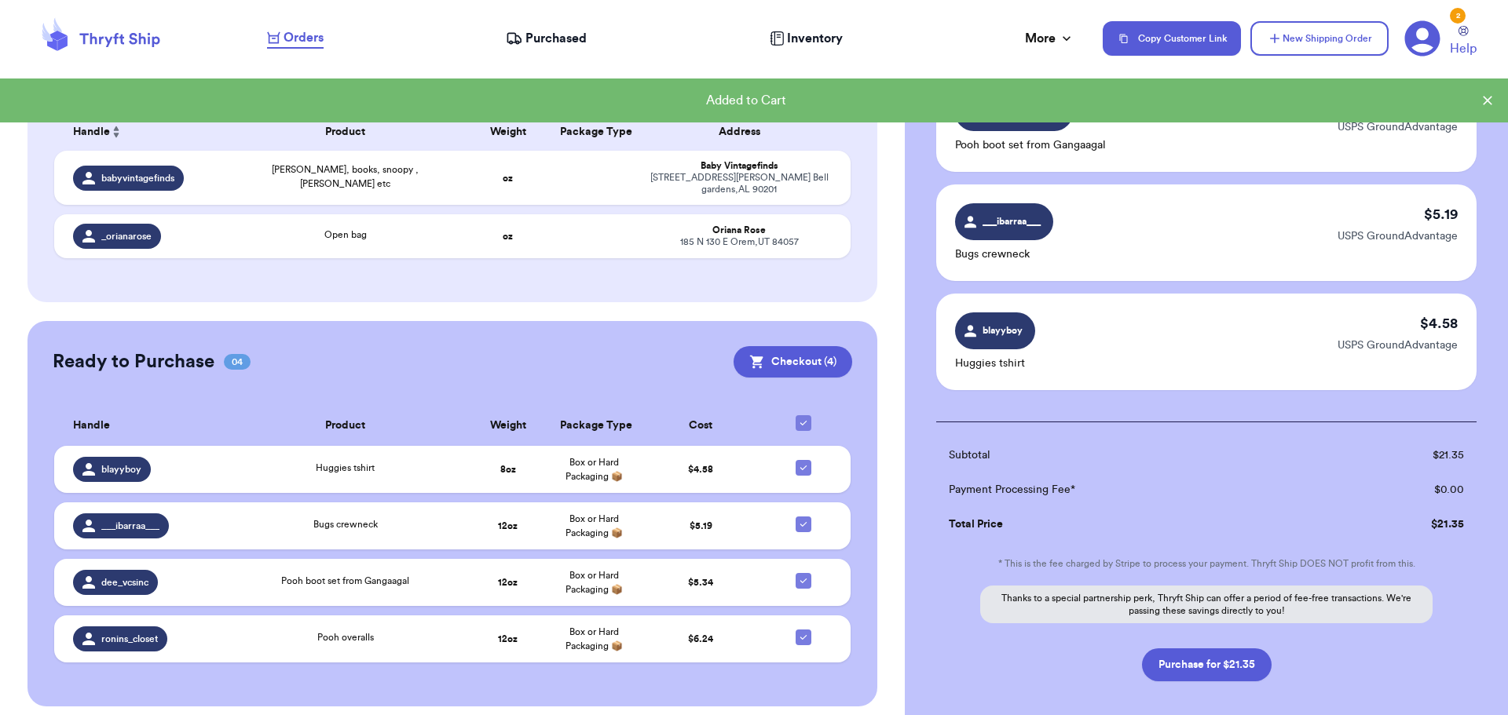
scroll to position [236, 0]
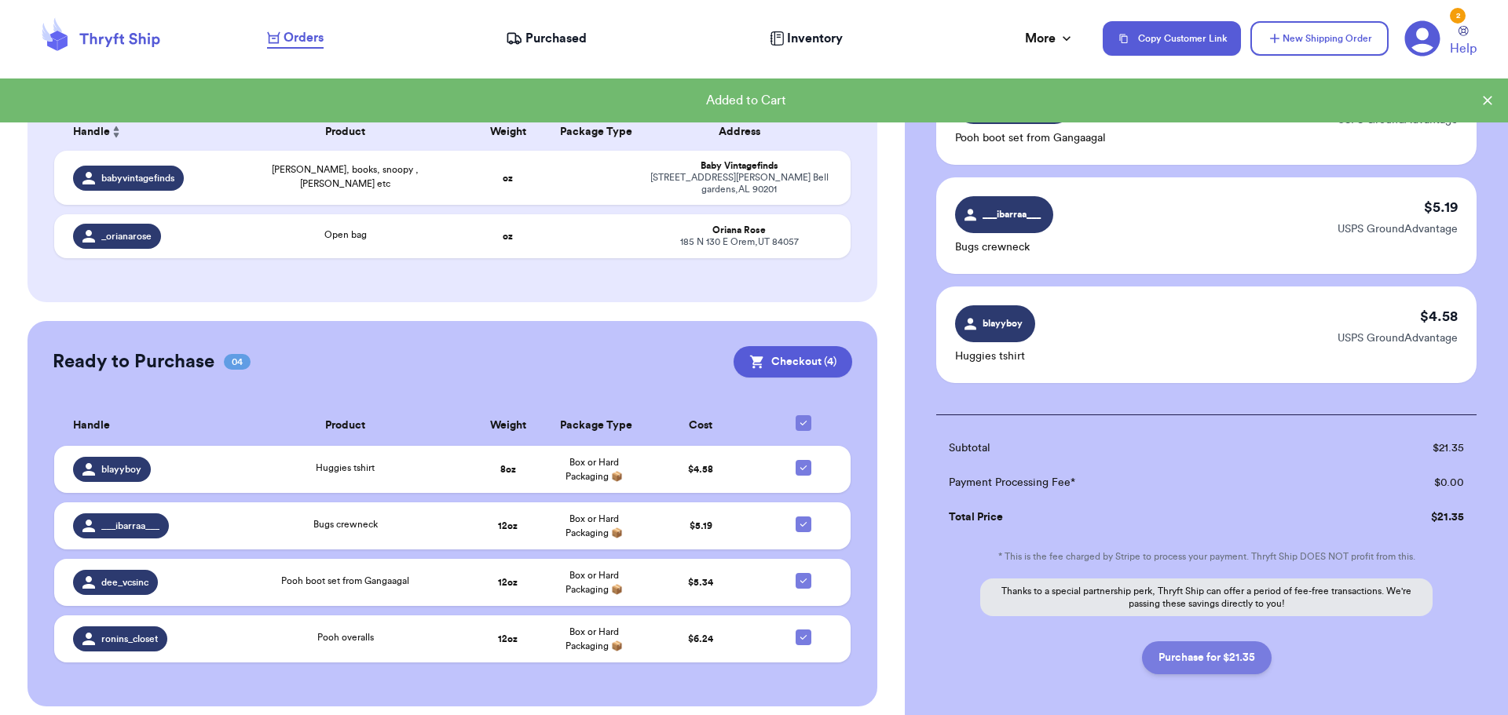
click at [1195, 661] on button "Purchase for $21.35" at bounding box center [1207, 658] width 130 height 33
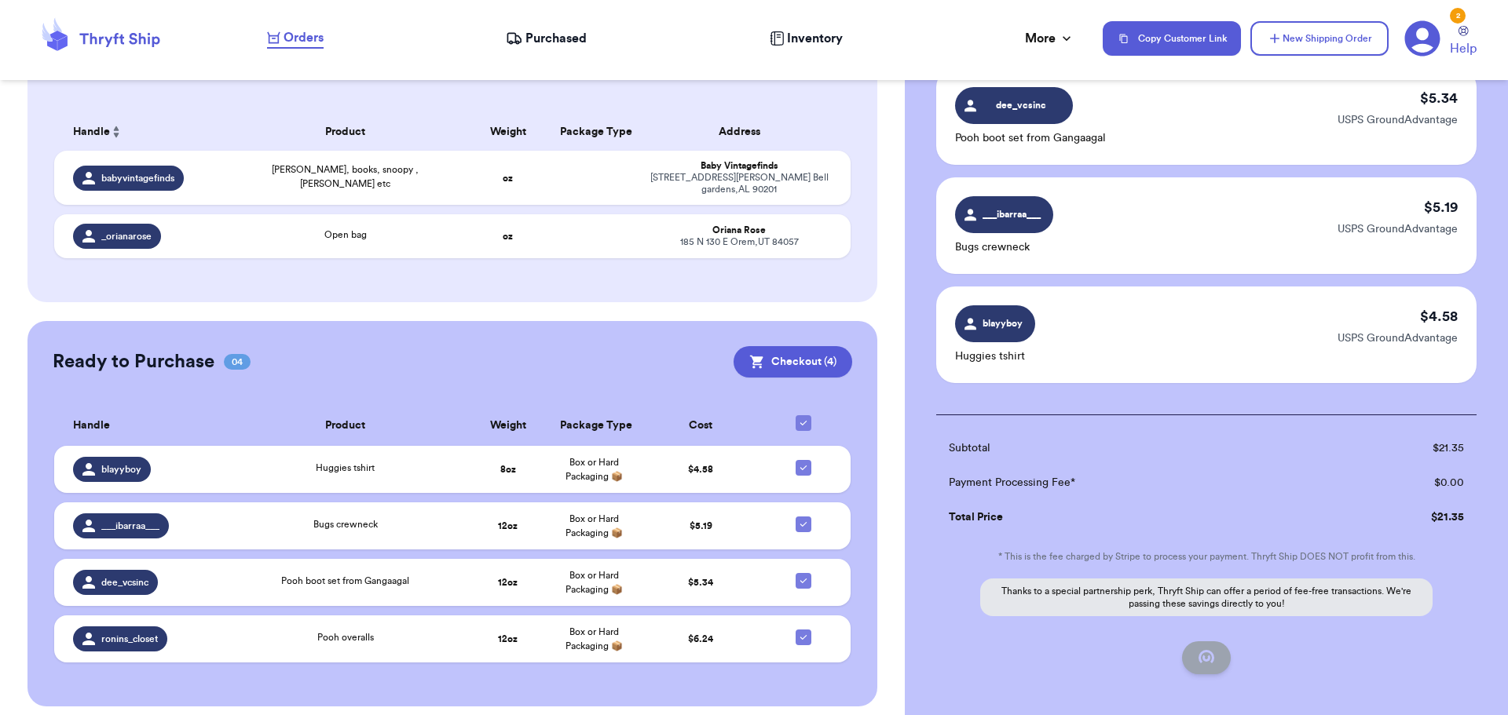
checkbox input "false"
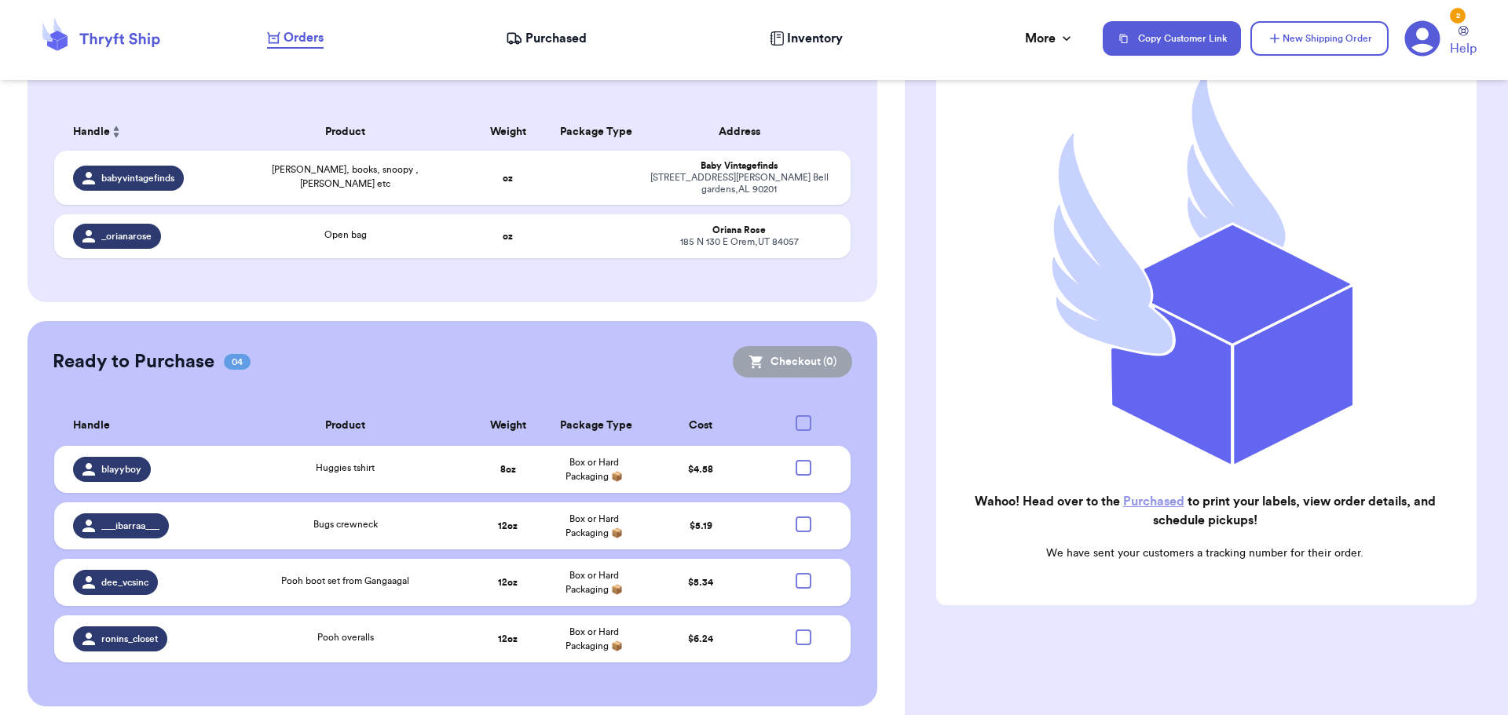
scroll to position [163, 0]
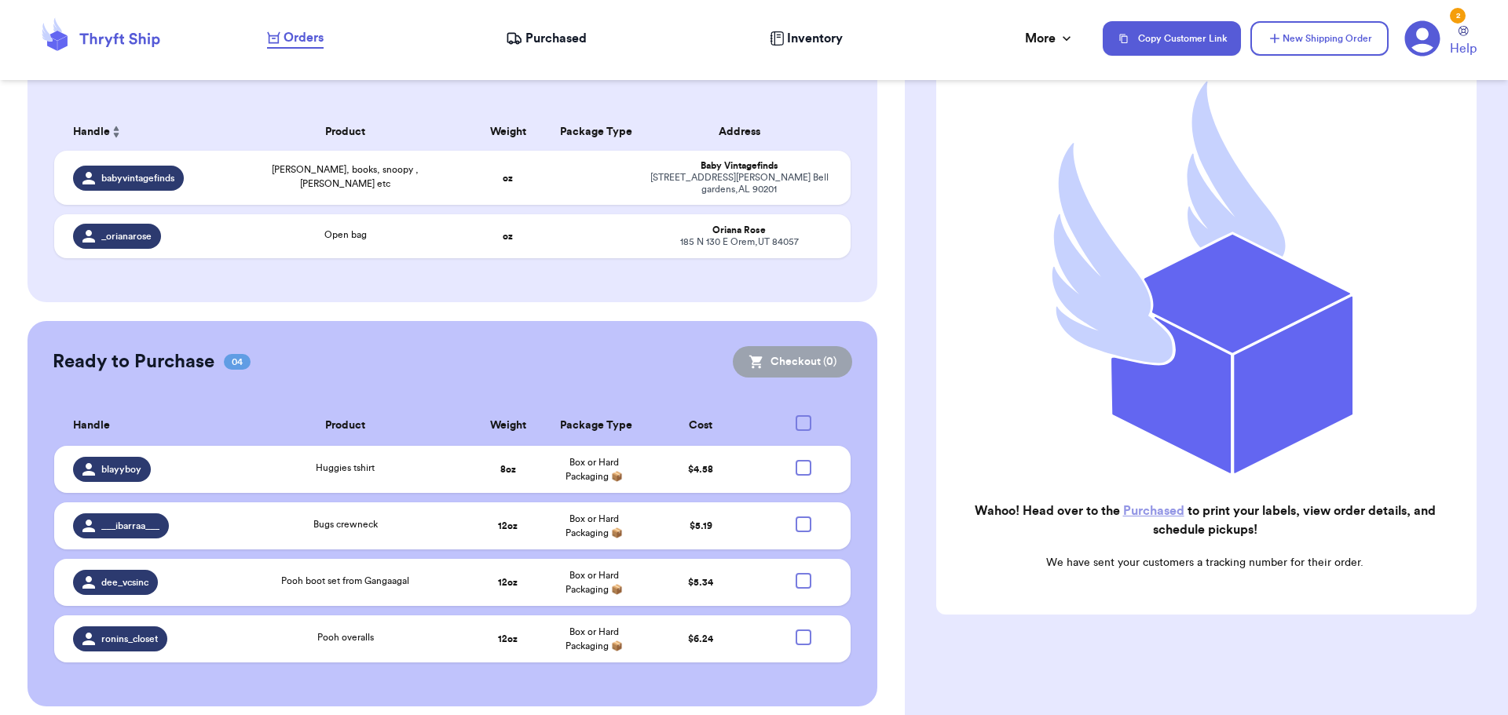
checkbox input "true"
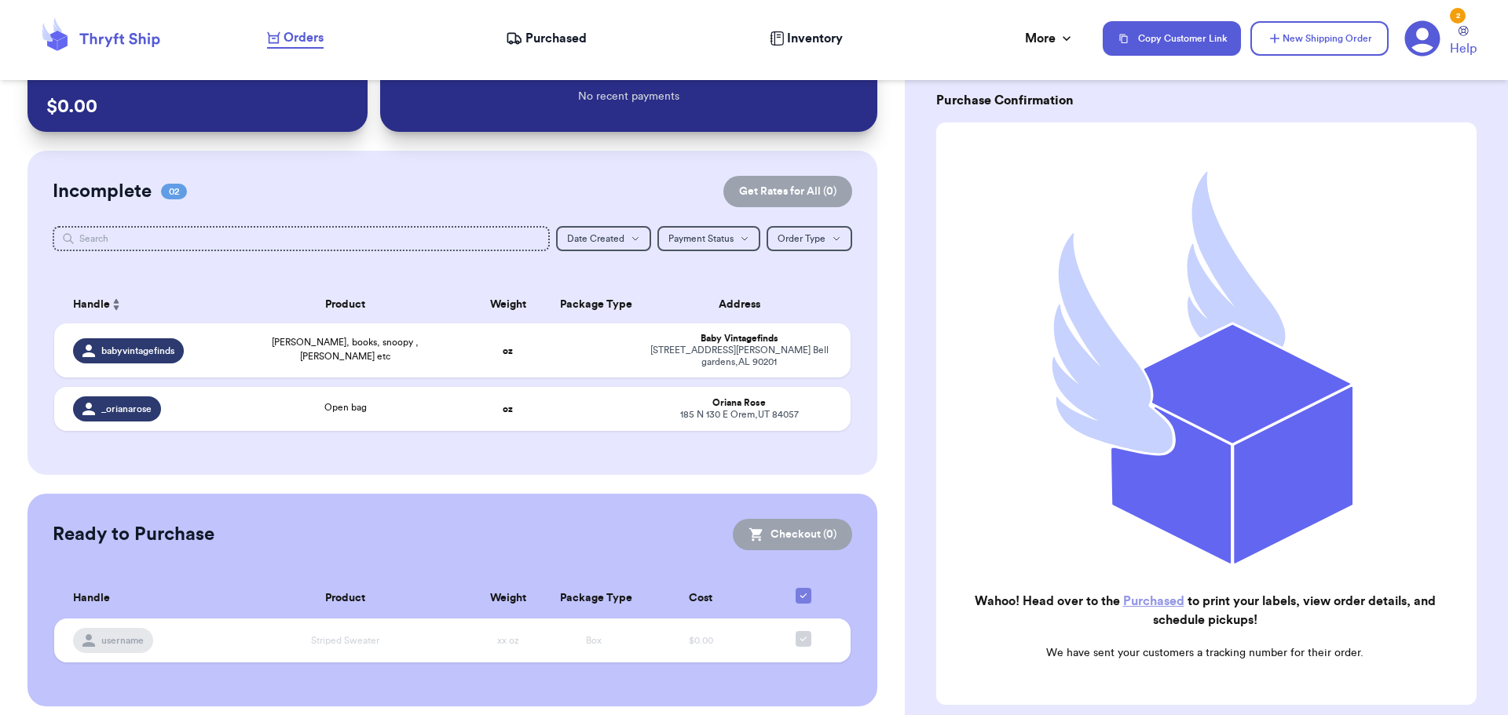
scroll to position [0, 0]
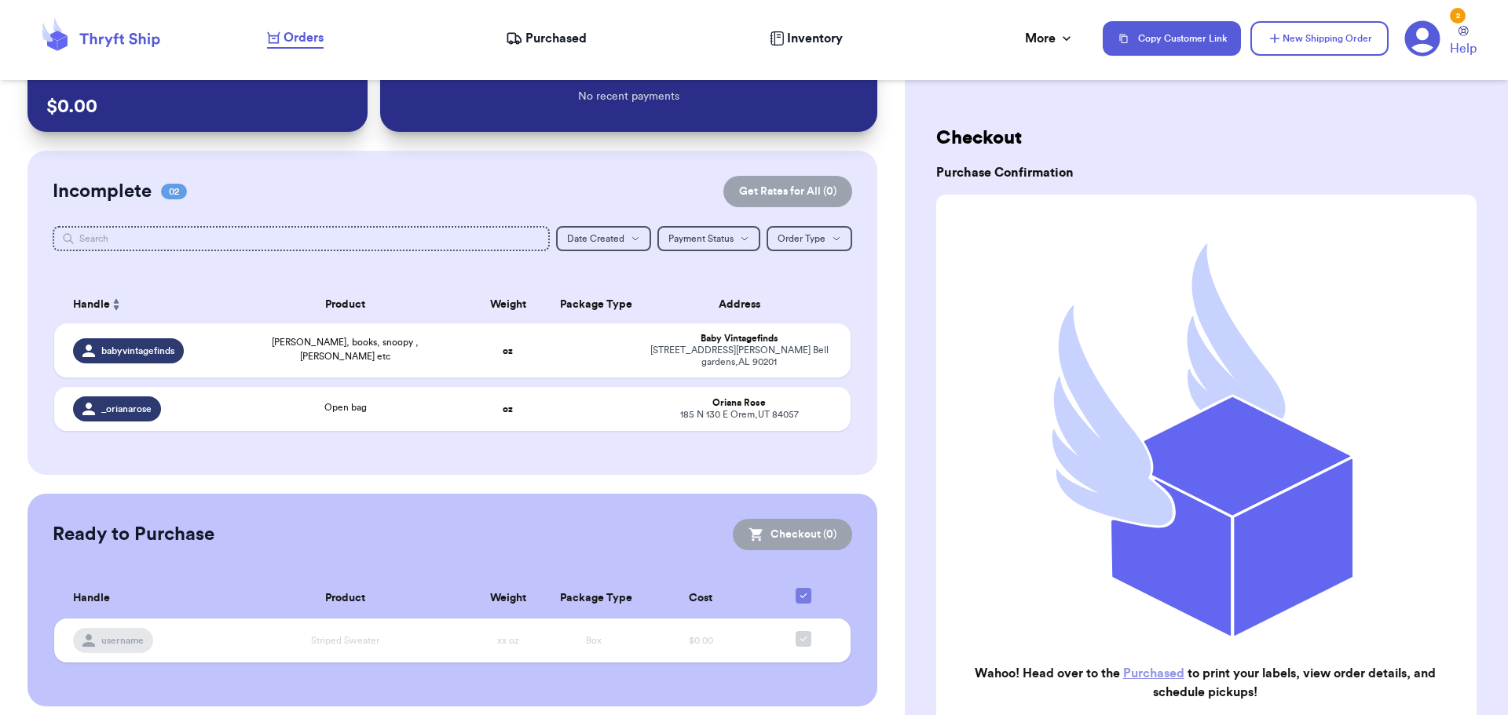
click at [539, 43] on span "Purchased" at bounding box center [555, 38] width 61 height 19
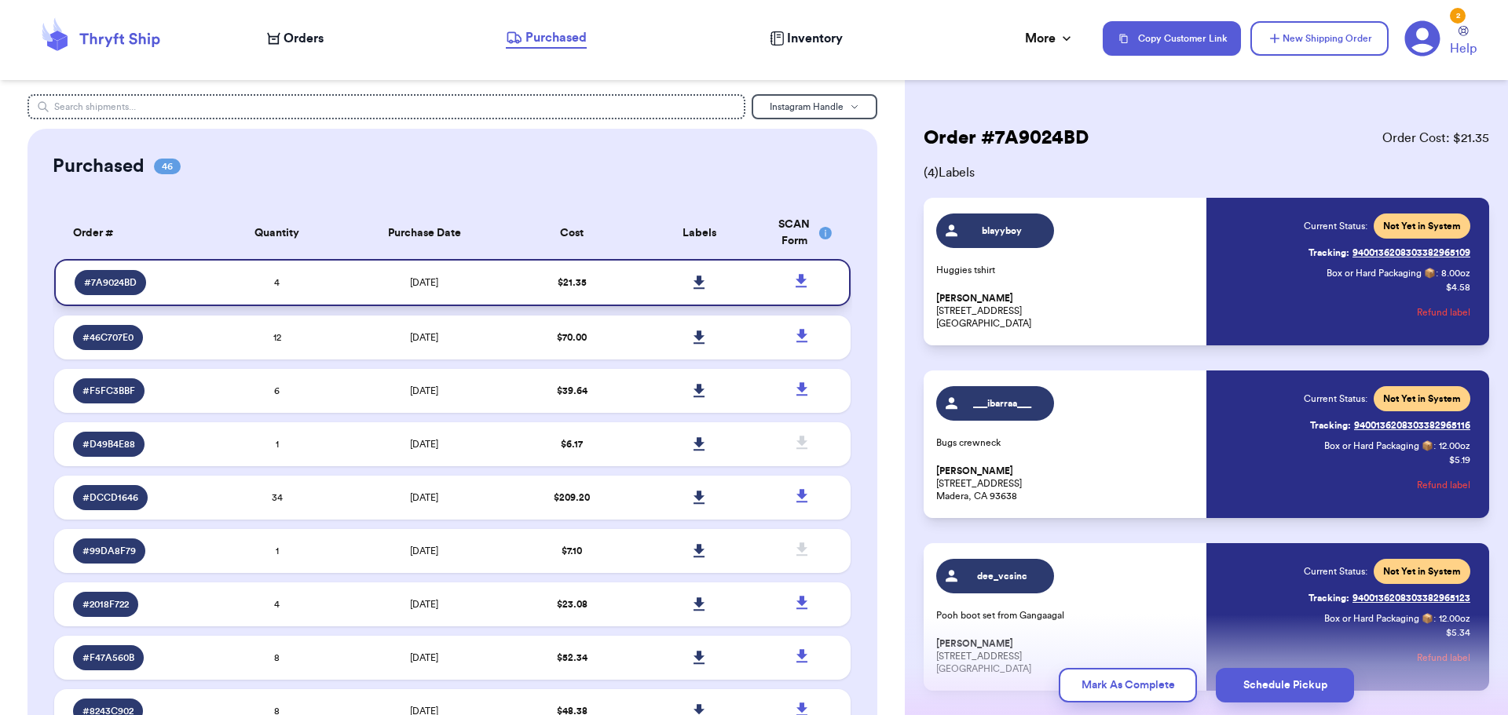
click at [693, 282] on icon at bounding box center [698, 282] width 11 height 13
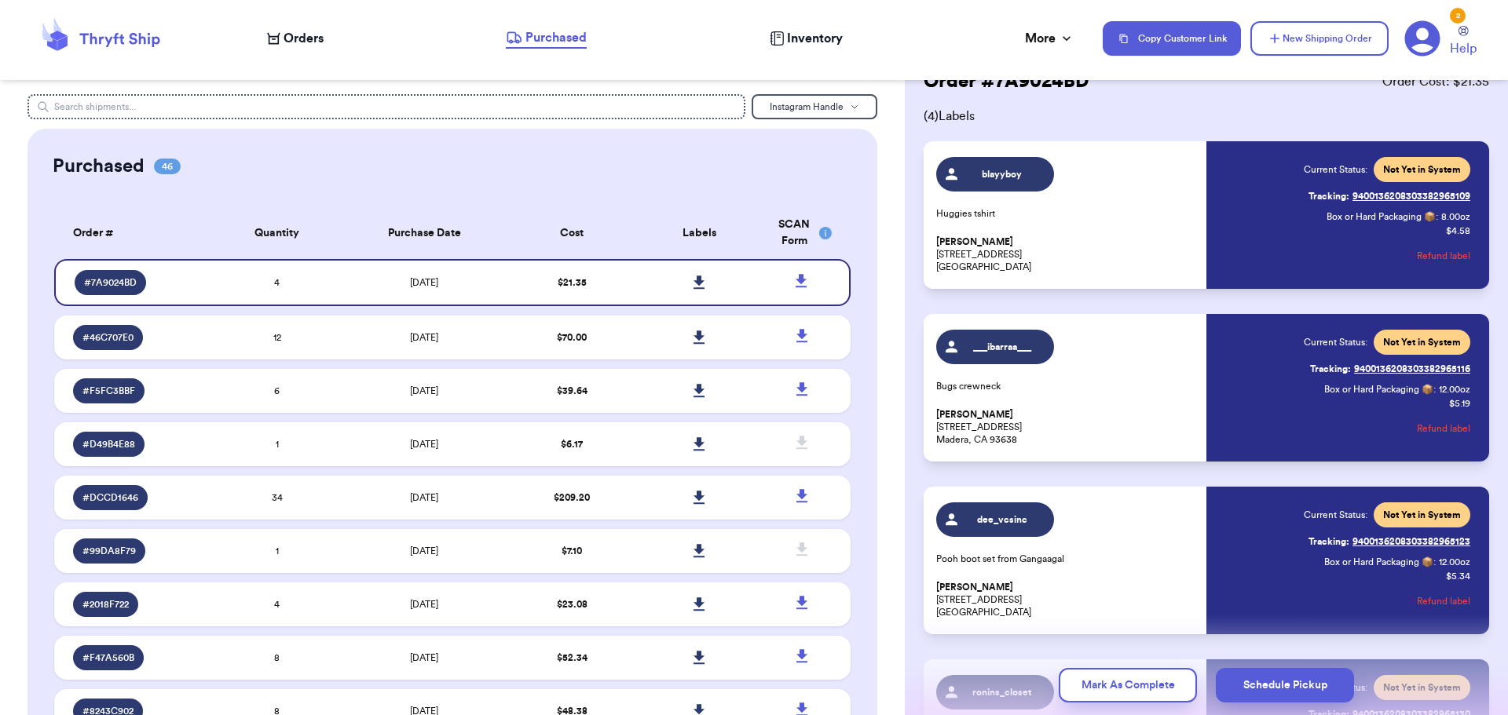
scroll to position [38, 0]
